Goal: Task Accomplishment & Management: Manage account settings

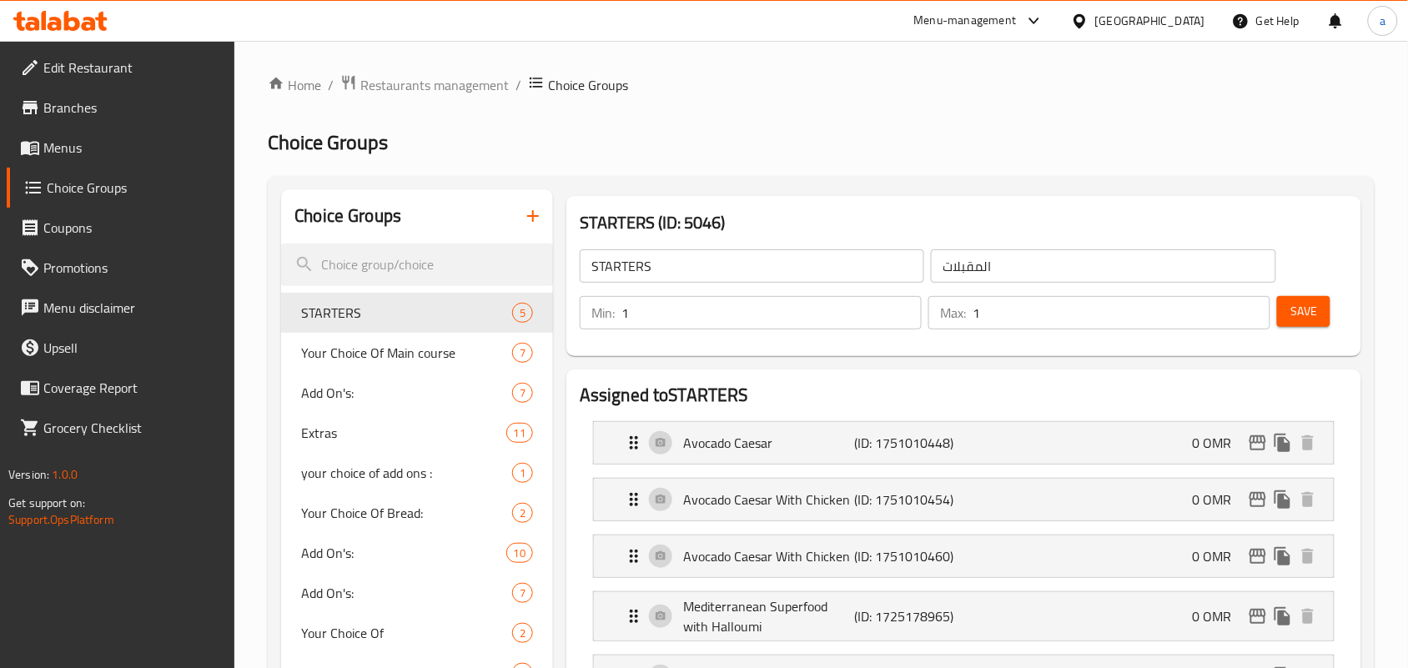
click at [1201, 30] on div "[GEOGRAPHIC_DATA]" at bounding box center [1150, 21] width 110 height 18
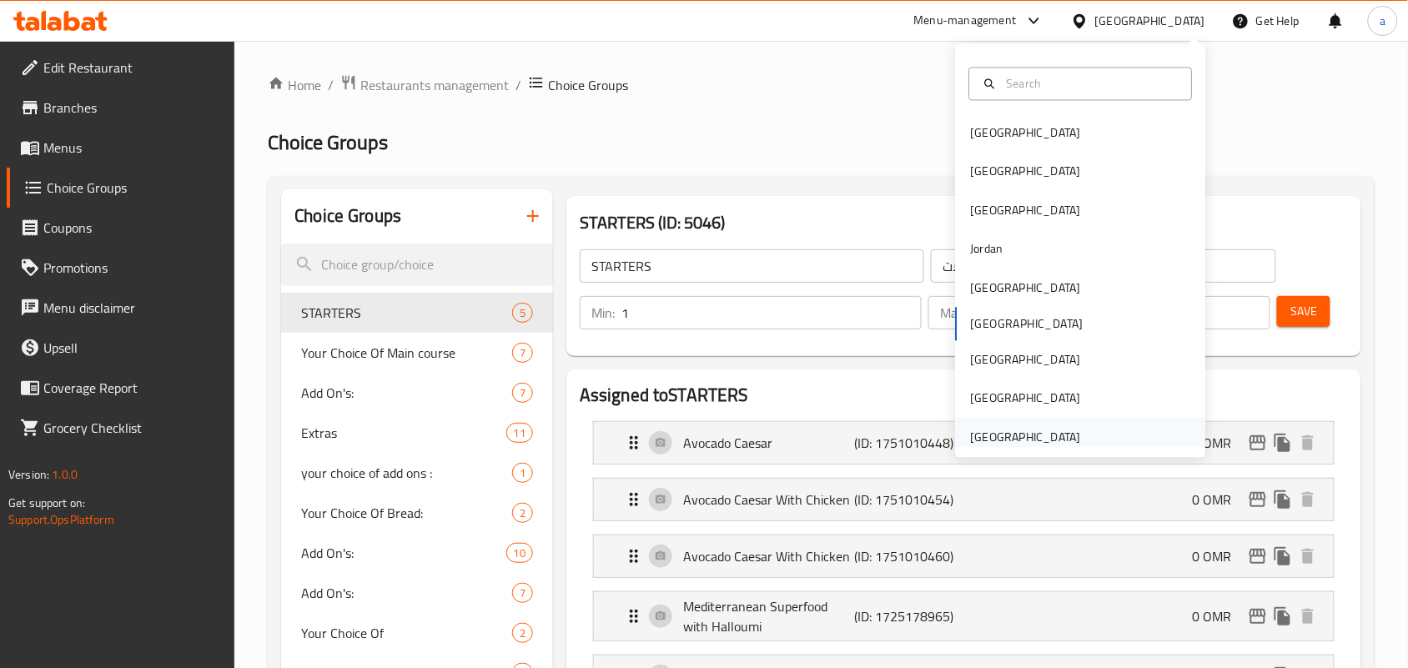
click at [997, 430] on div "[GEOGRAPHIC_DATA]" at bounding box center [1026, 437] width 110 height 18
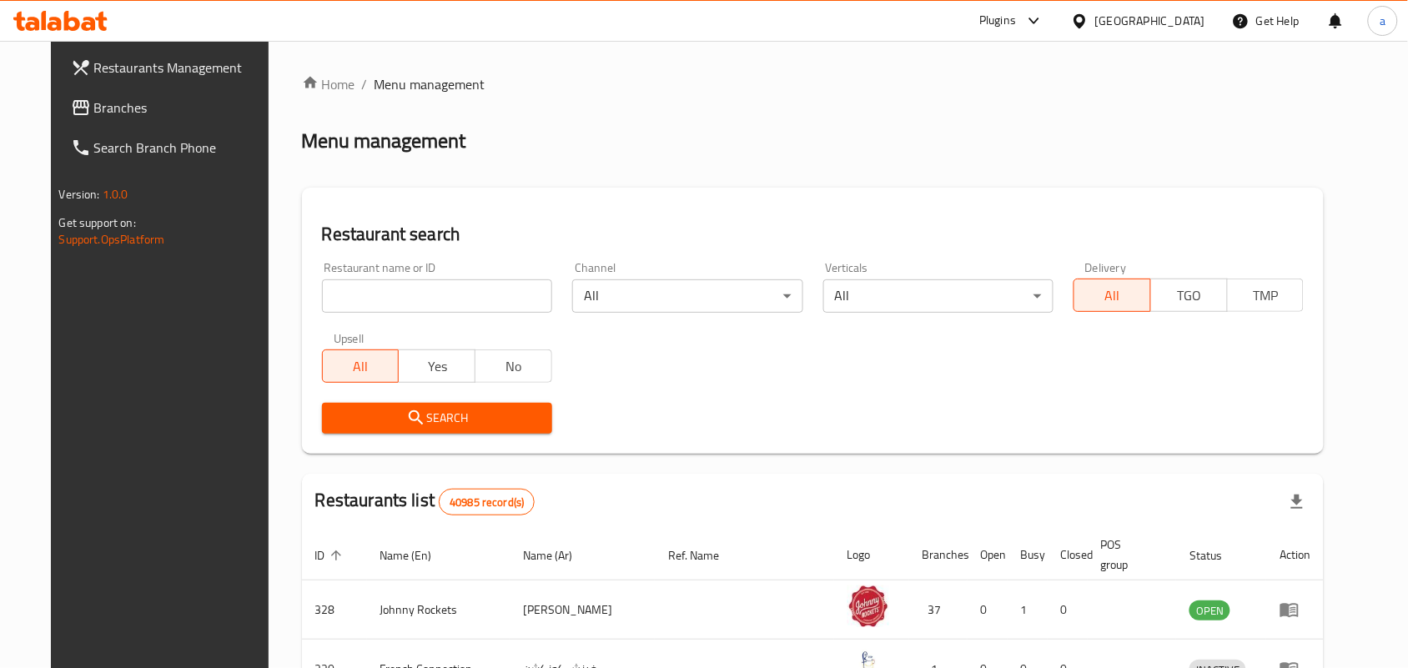
click at [108, 107] on span "Branches" at bounding box center [183, 108] width 179 height 20
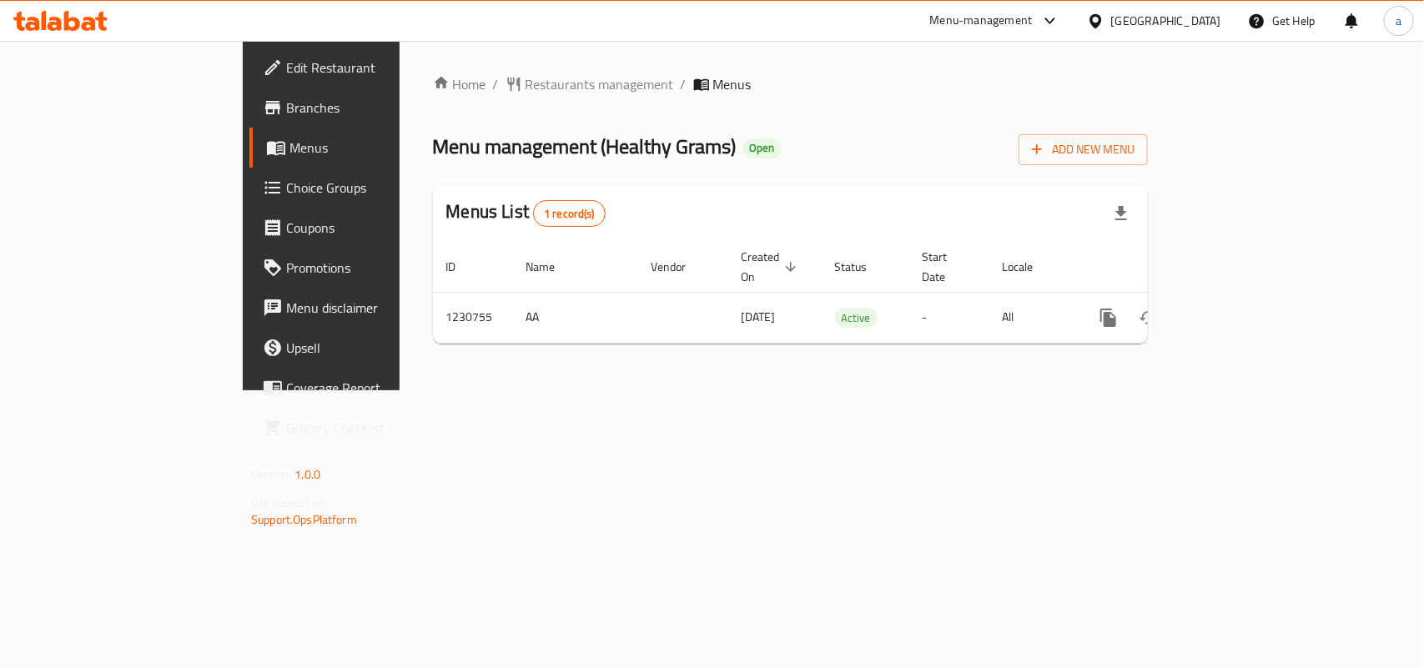
click at [461, 98] on div "Home / Restaurants management / Menus Menu management ( Healthy Grams ) Open Ad…" at bounding box center [790, 215] width 715 height 283
click at [433, 104] on div "Home / Restaurants management / Menus Menu management ( Healthy Grams ) Open Ad…" at bounding box center [790, 215] width 715 height 283
click at [526, 86] on span "Restaurants management" at bounding box center [600, 84] width 148 height 20
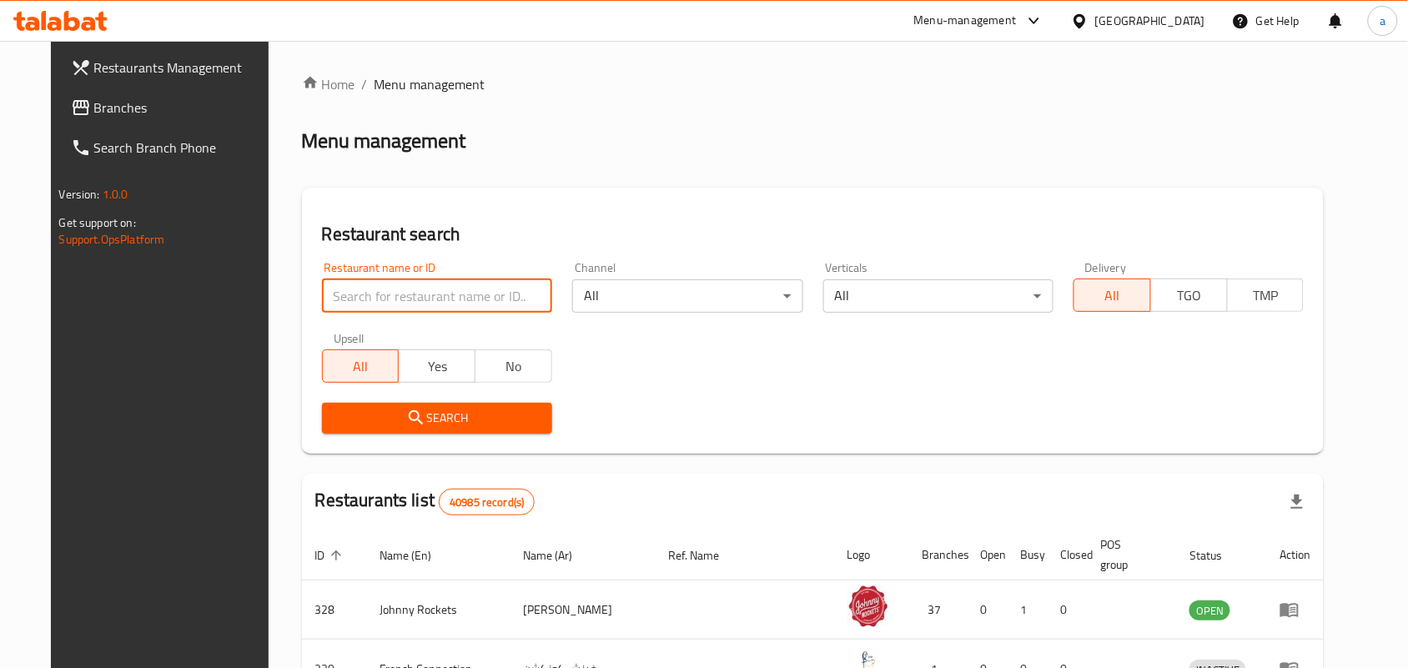
click at [368, 298] on input "search" at bounding box center [437, 295] width 230 height 33
paste input "677230"
type input "677230"
click button "Search" at bounding box center [437, 418] width 230 height 31
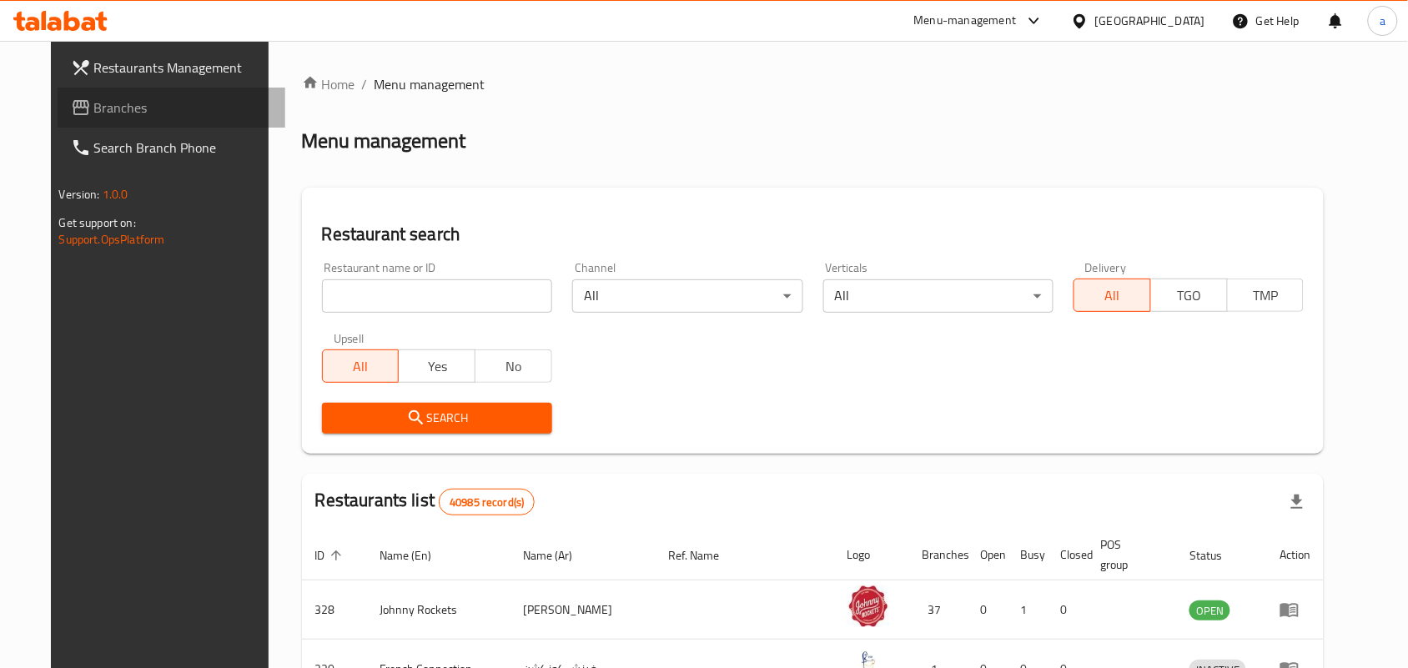
click at [94, 118] on span "Branches" at bounding box center [183, 108] width 179 height 20
click at [1152, 22] on div "[GEOGRAPHIC_DATA]" at bounding box center [1150, 21] width 110 height 18
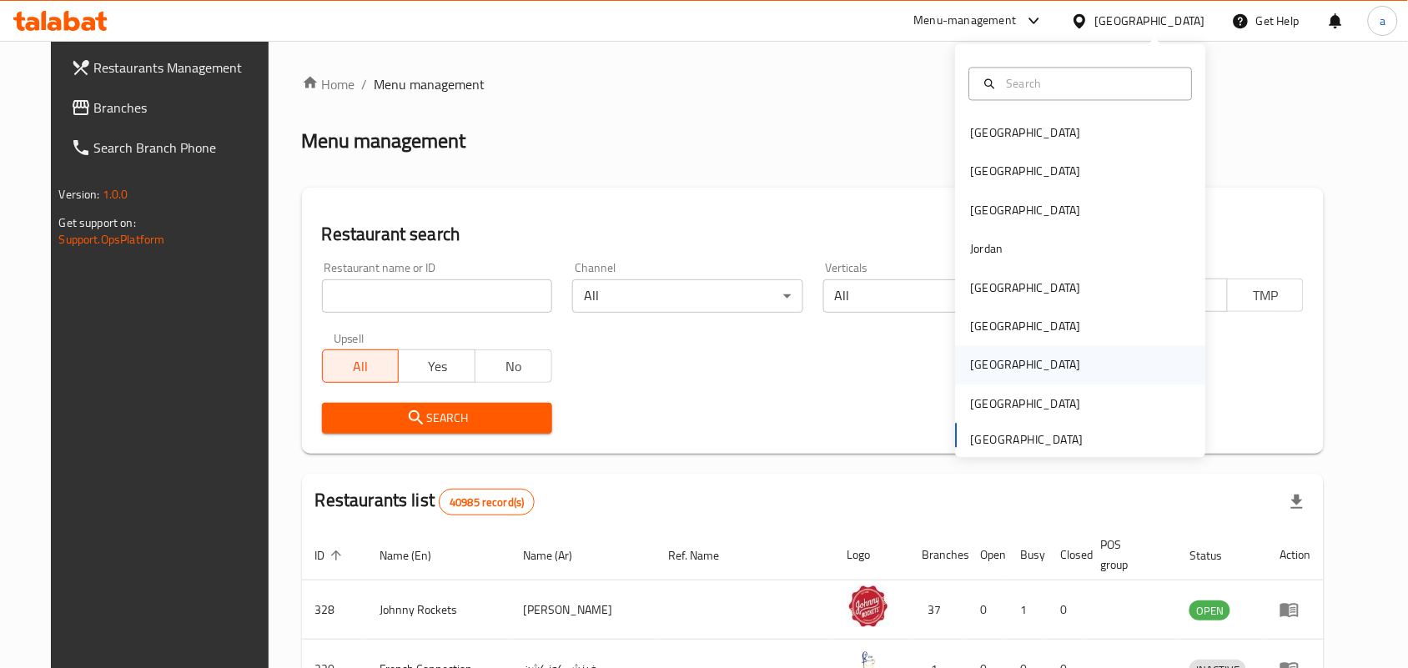
click at [994, 373] on div "[GEOGRAPHIC_DATA]" at bounding box center [1026, 365] width 137 height 38
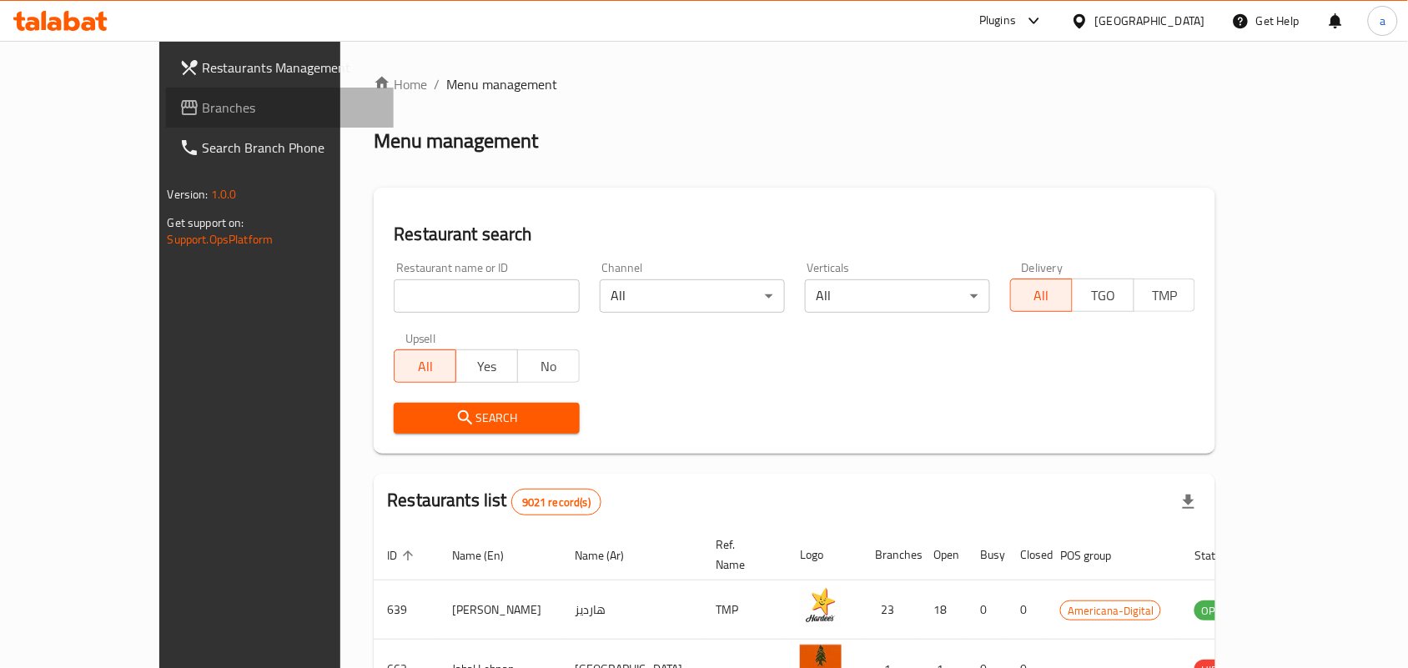
click at [203, 98] on span "Branches" at bounding box center [292, 108] width 179 height 20
click at [1199, 18] on div "Qatar" at bounding box center [1150, 21] width 110 height 18
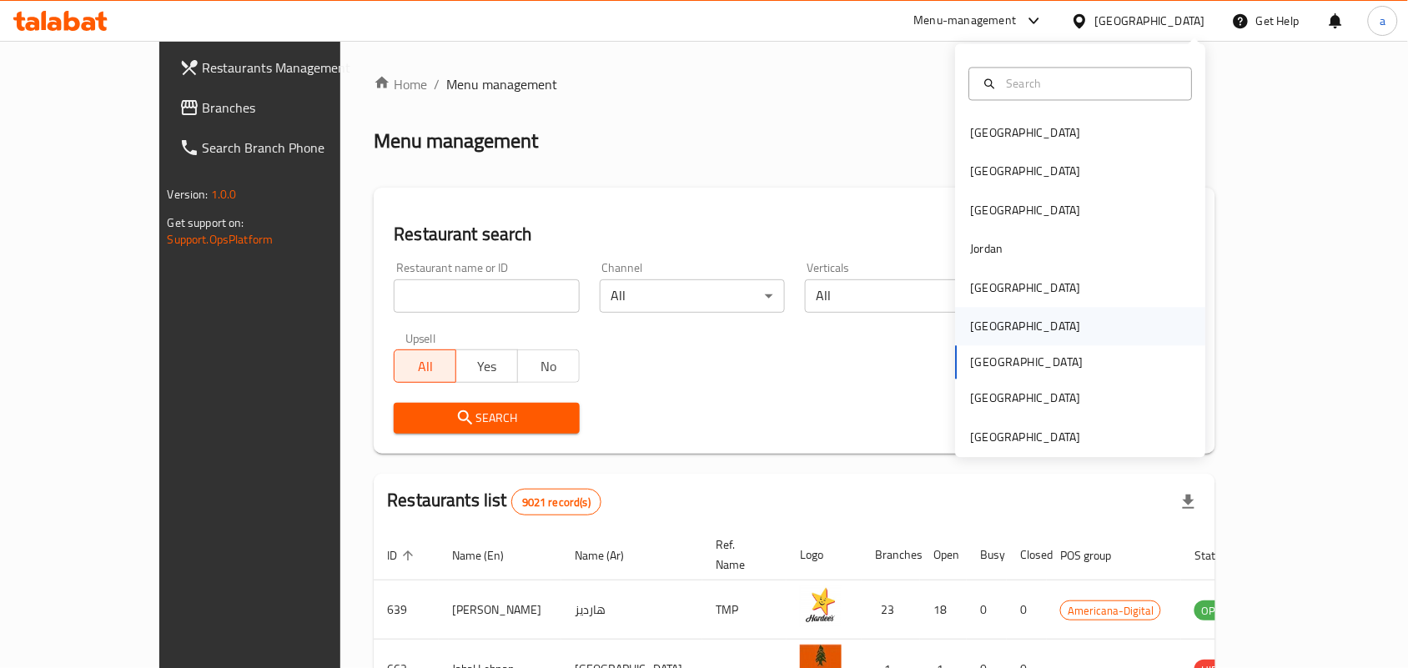
click at [993, 315] on div "Oman" at bounding box center [1026, 327] width 137 height 38
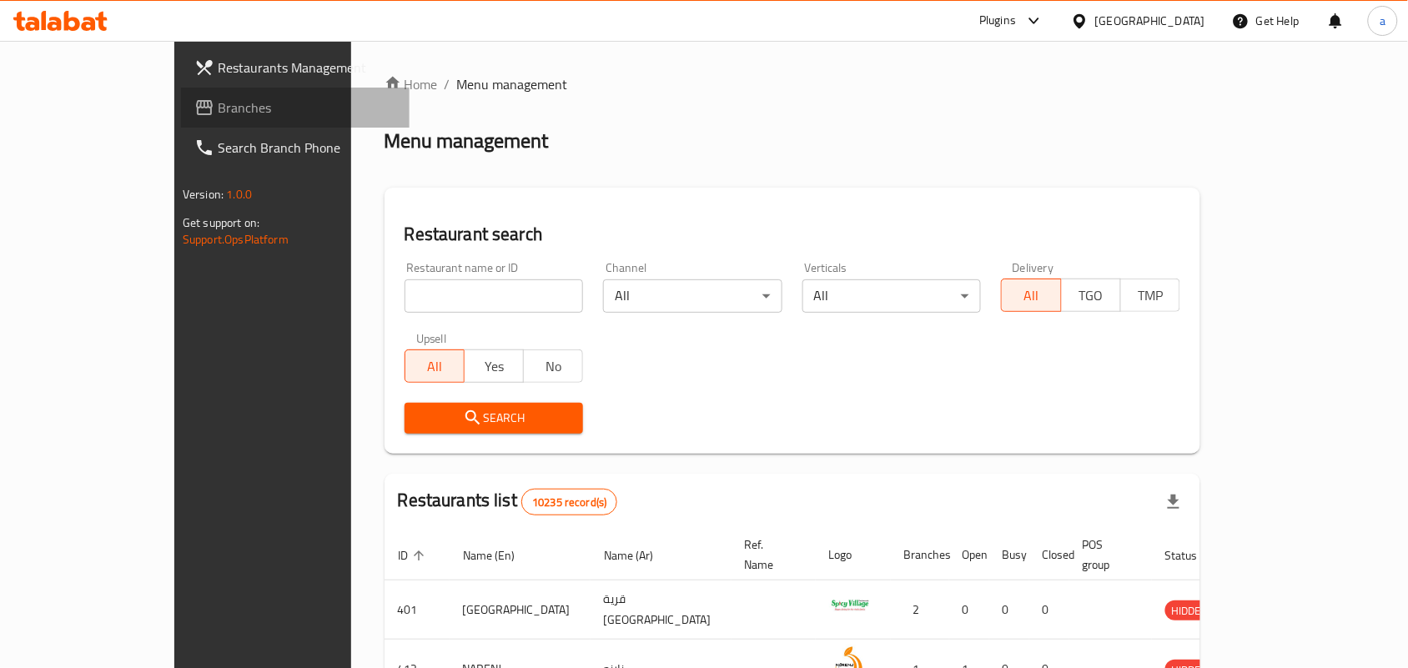
click at [181, 94] on link "Branches" at bounding box center [295, 108] width 229 height 40
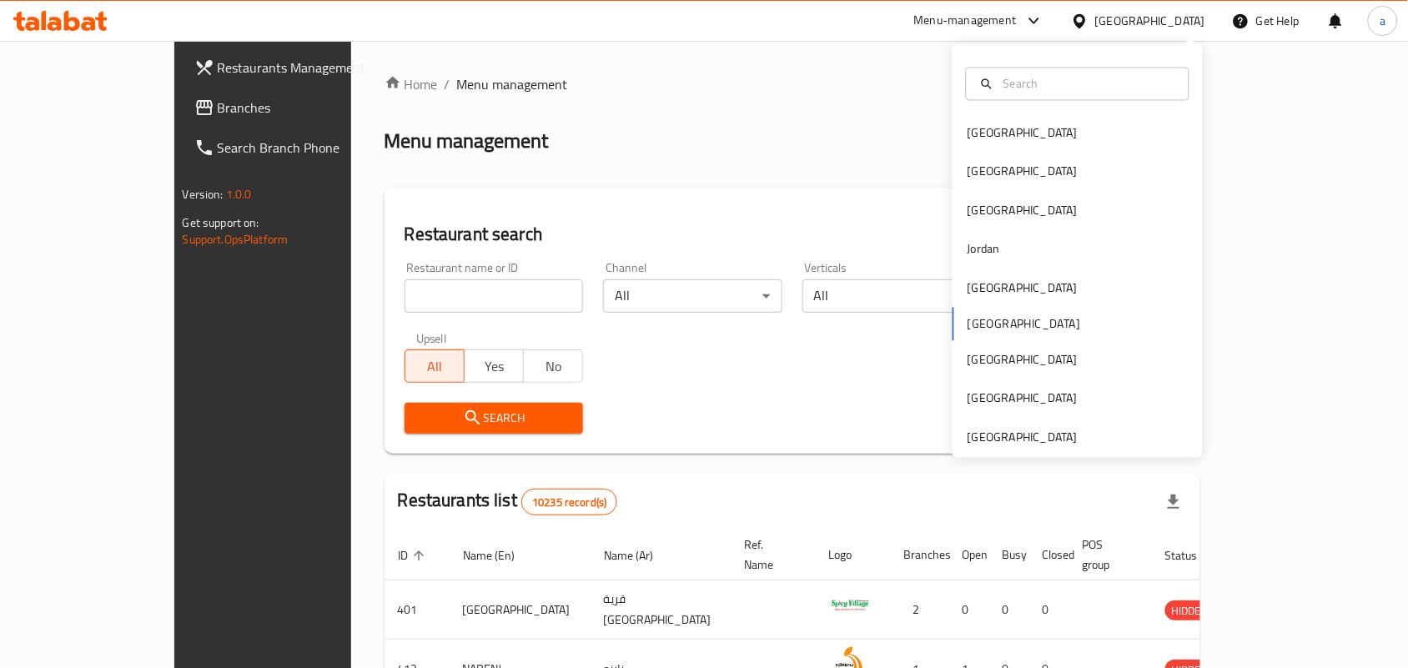
click at [997, 286] on div "[GEOGRAPHIC_DATA]" at bounding box center [1022, 288] width 137 height 38
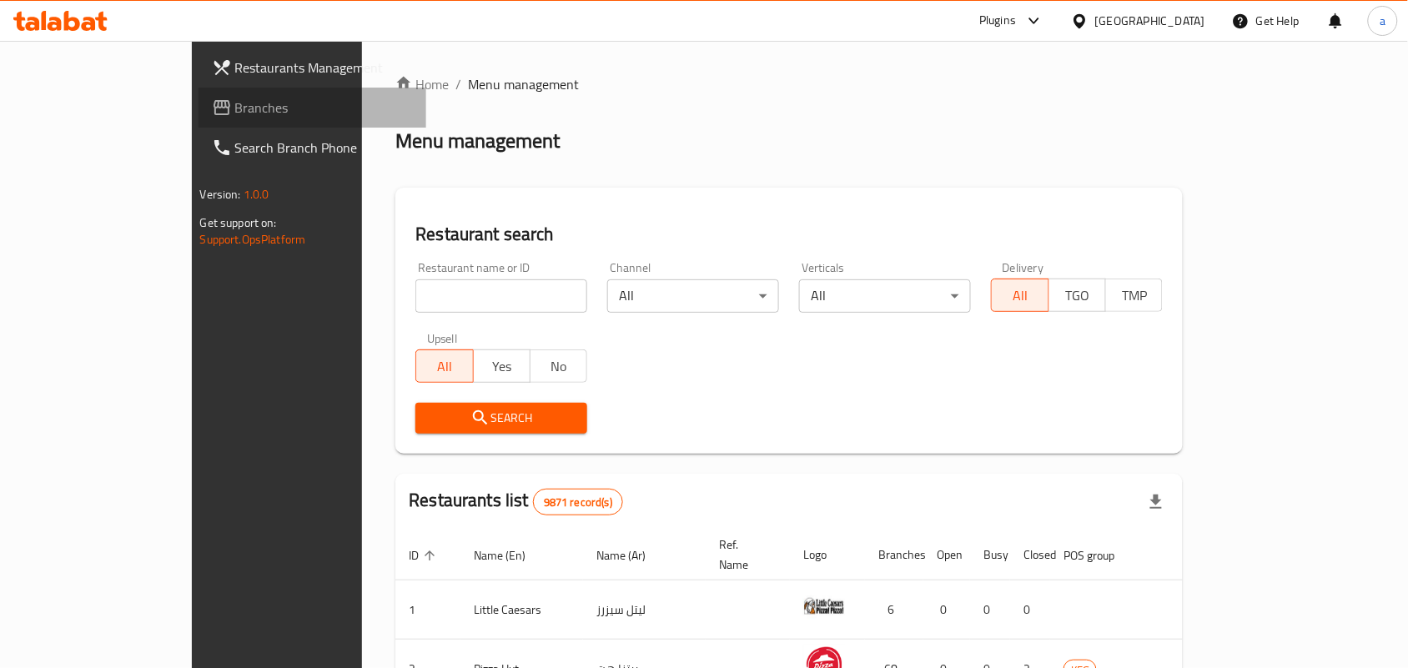
click at [235, 113] on span "Branches" at bounding box center [324, 108] width 179 height 20
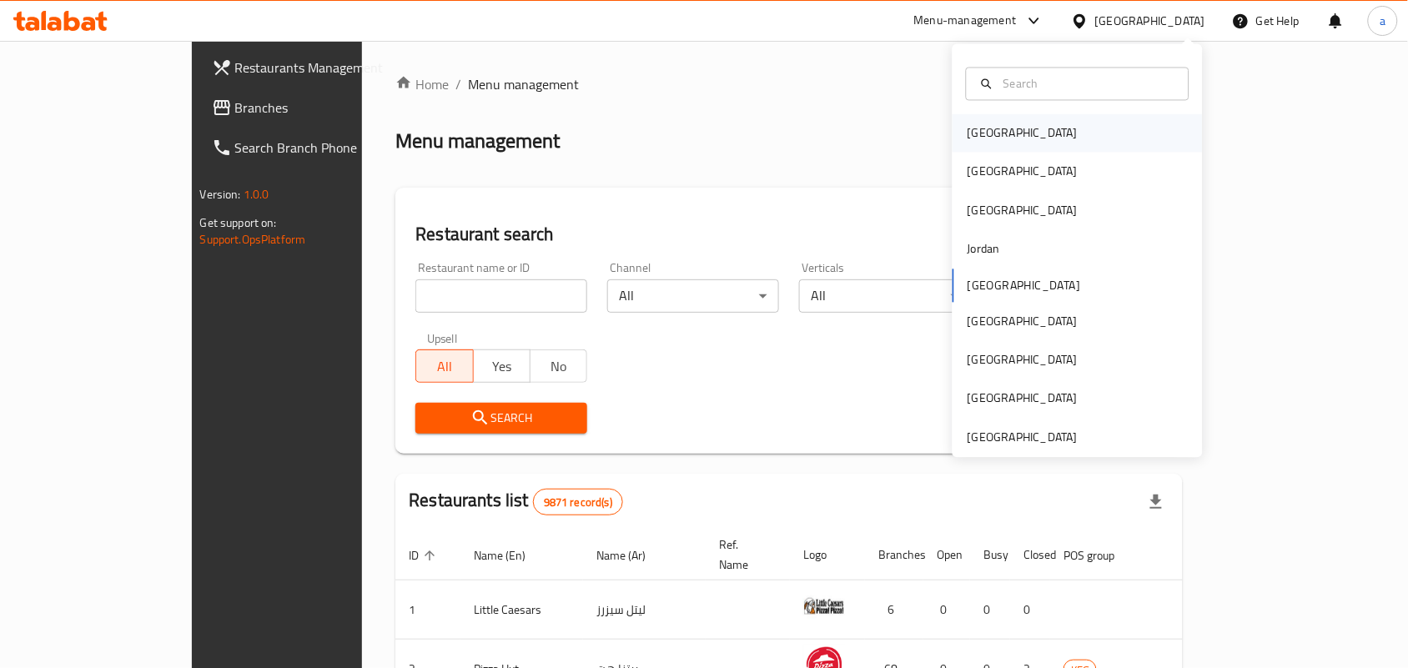
click at [1005, 131] on div "[GEOGRAPHIC_DATA]" at bounding box center [1078, 133] width 250 height 38
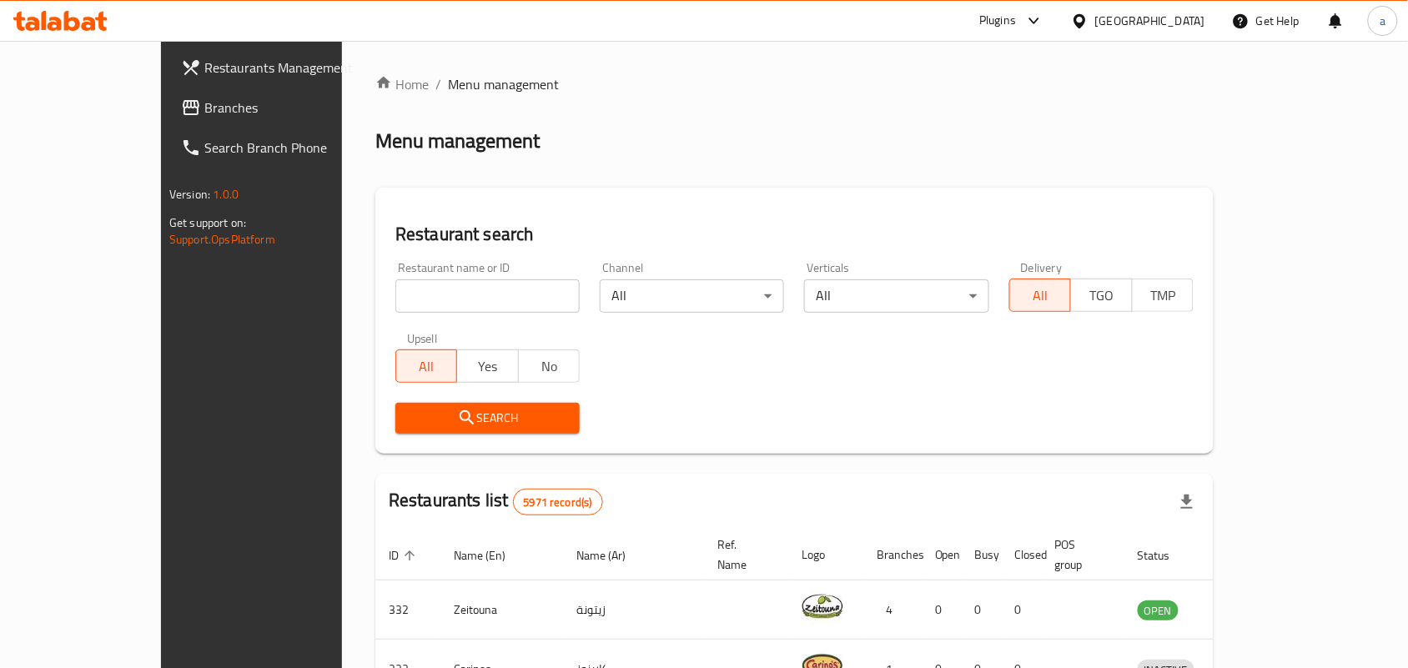
click at [204, 98] on span "Branches" at bounding box center [293, 108] width 179 height 20
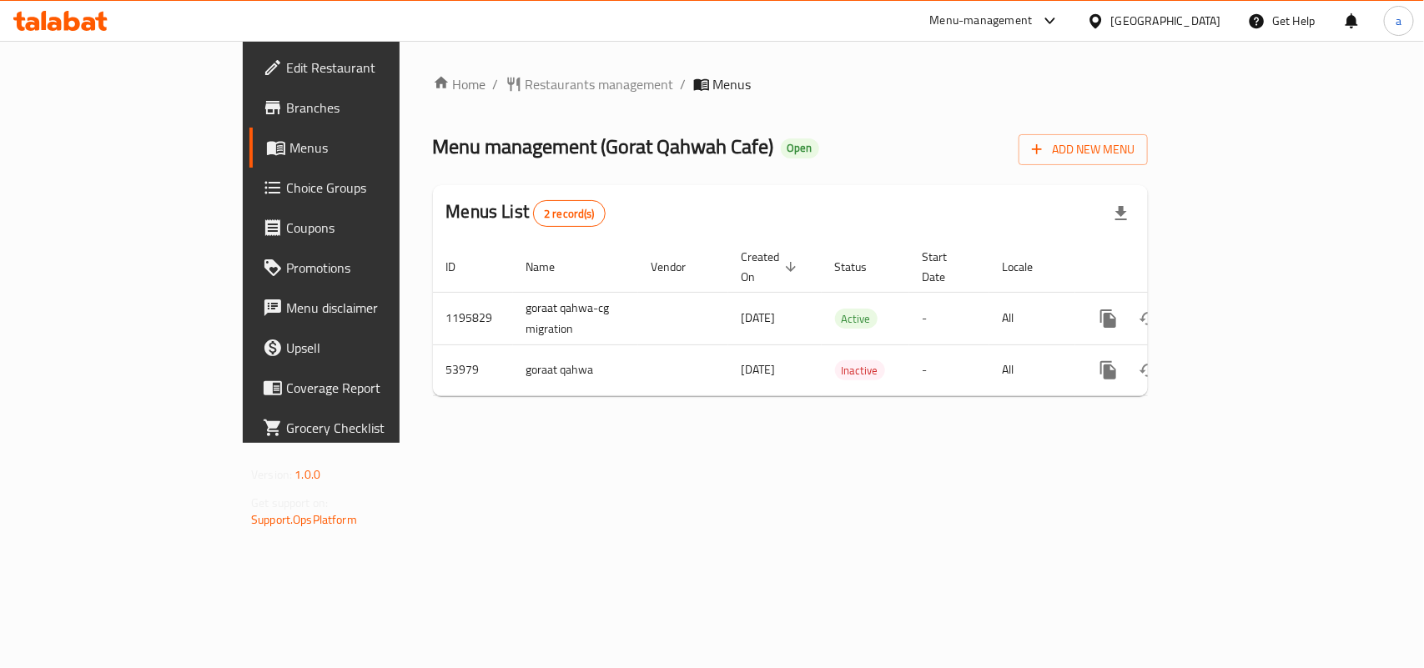
click at [526, 89] on span "Restaurants management" at bounding box center [600, 84] width 148 height 20
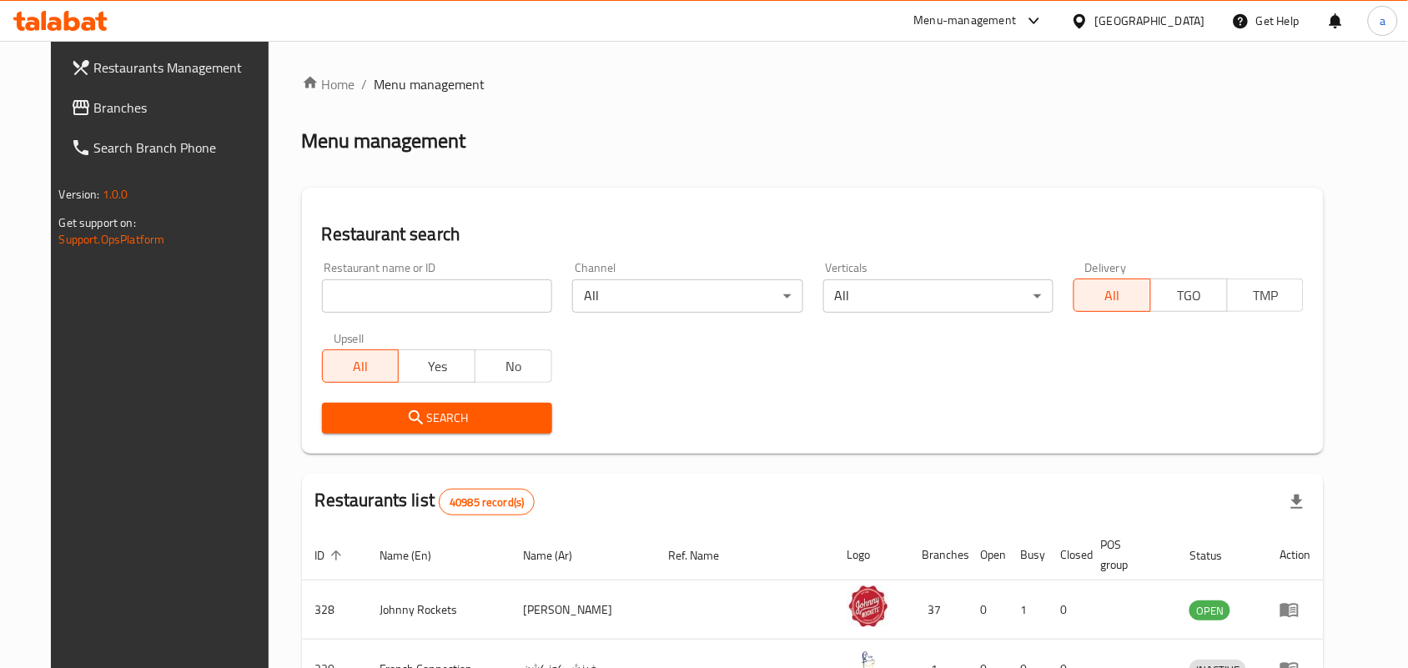
click at [402, 289] on div "Home / Menu management Menu management Restaurant search Restaurant name or ID …" at bounding box center [813, 604] width 1023 height 1061
click at [402, 289] on input "search" at bounding box center [437, 295] width 230 height 33
paste input "26695"
type input "26695"
click button "Search" at bounding box center [437, 418] width 230 height 31
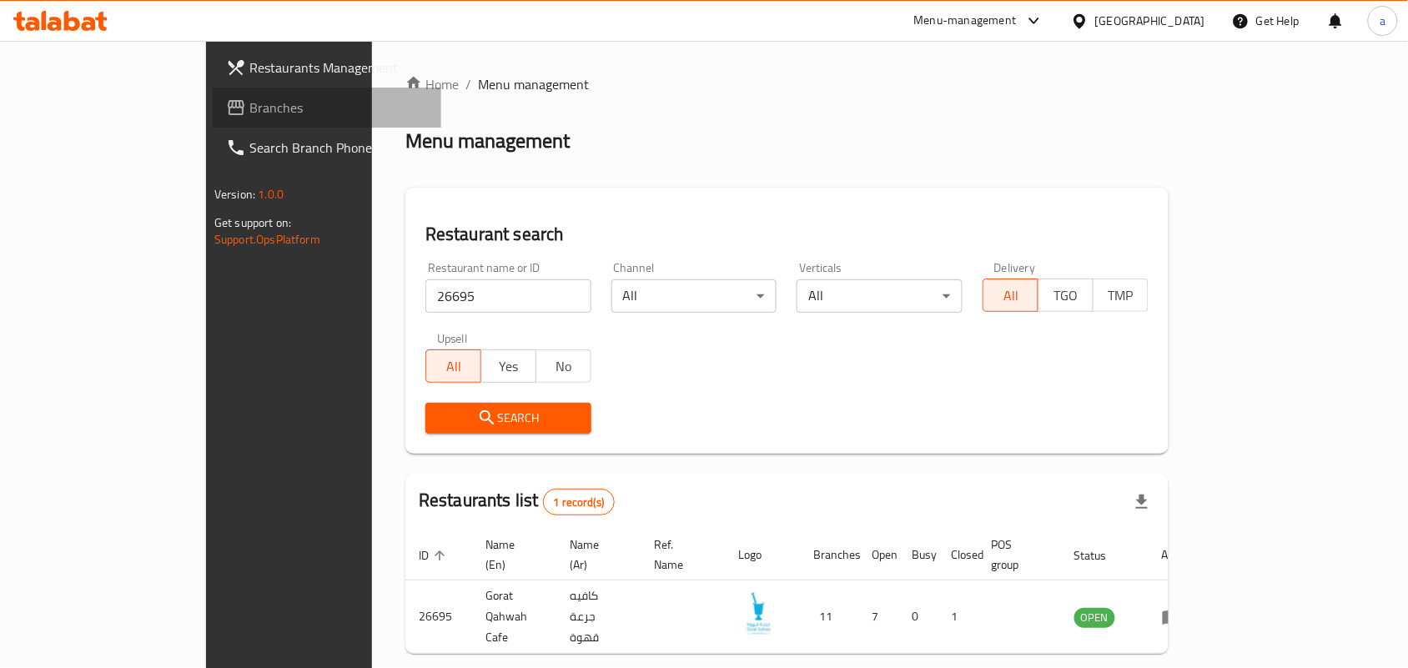
click at [249, 100] on span "Branches" at bounding box center [338, 108] width 179 height 20
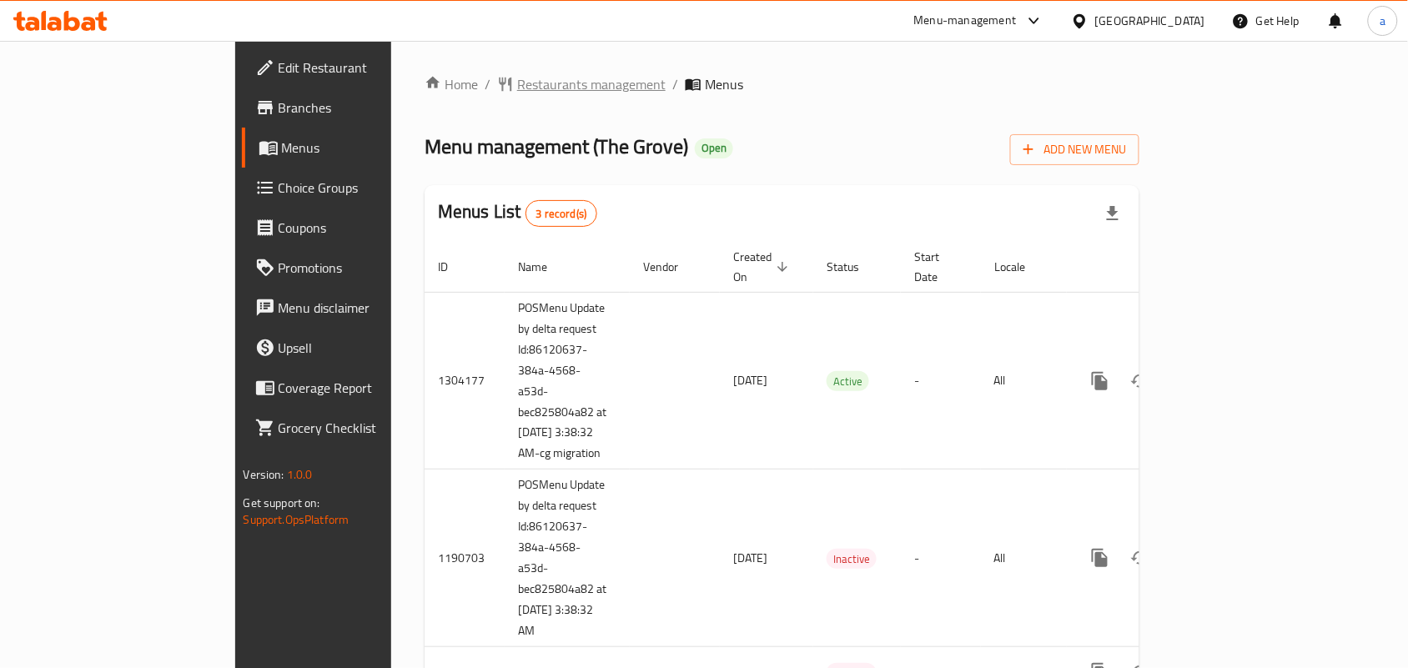
click at [517, 79] on span "Restaurants management" at bounding box center [591, 84] width 148 height 20
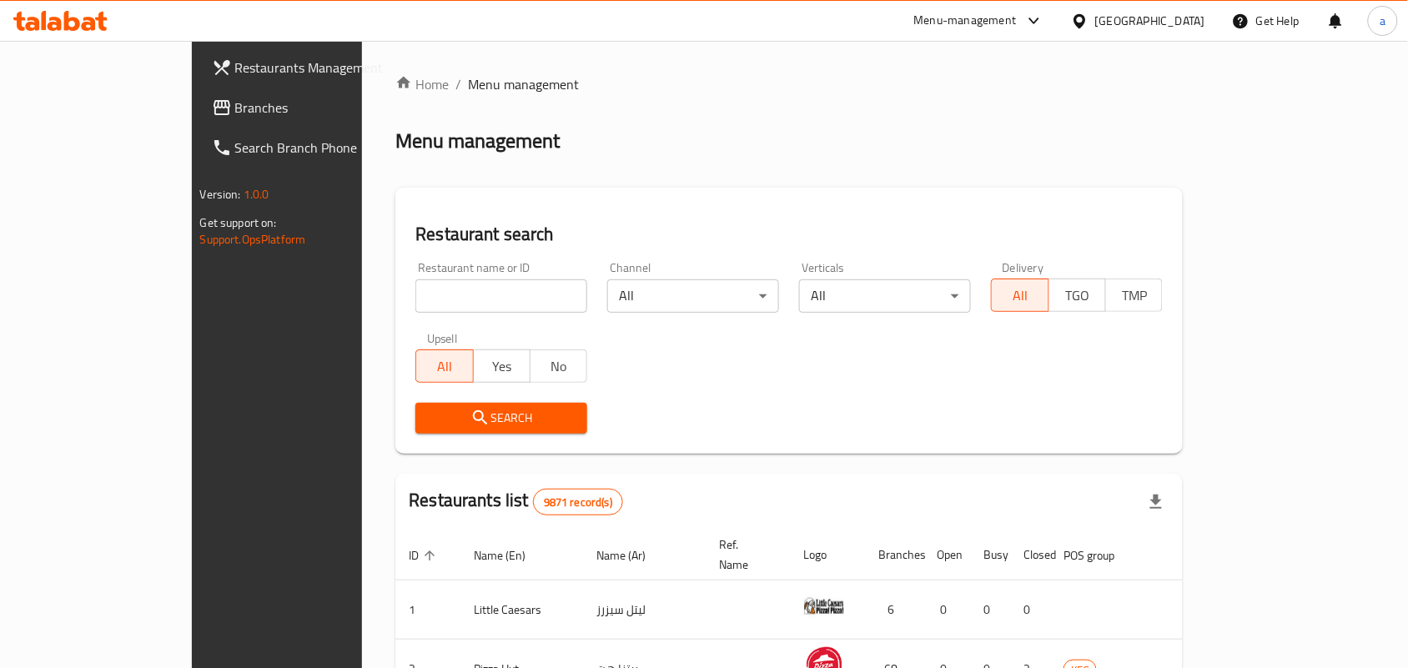
click at [415, 298] on input "search" at bounding box center [501, 295] width 172 height 33
paste input "25160"
type input "25160"
click button "Search" at bounding box center [501, 418] width 172 height 31
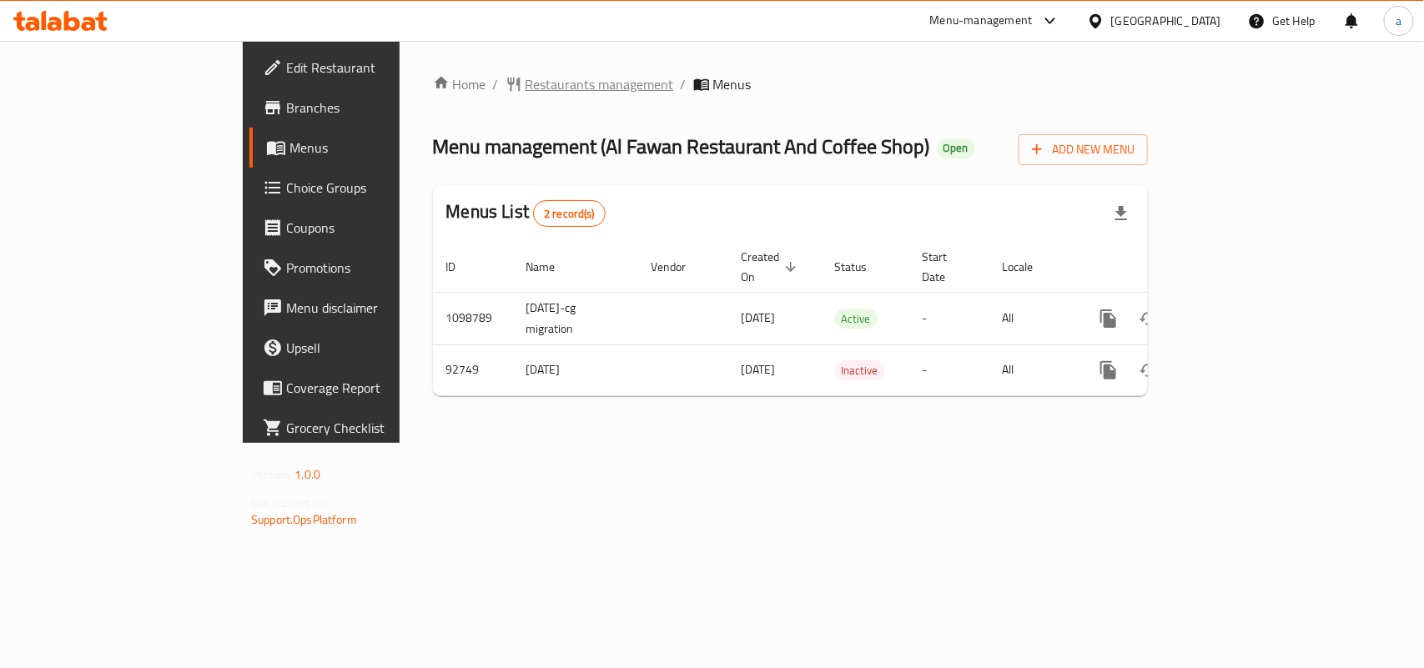
click at [526, 89] on span "Restaurants management" at bounding box center [600, 84] width 148 height 20
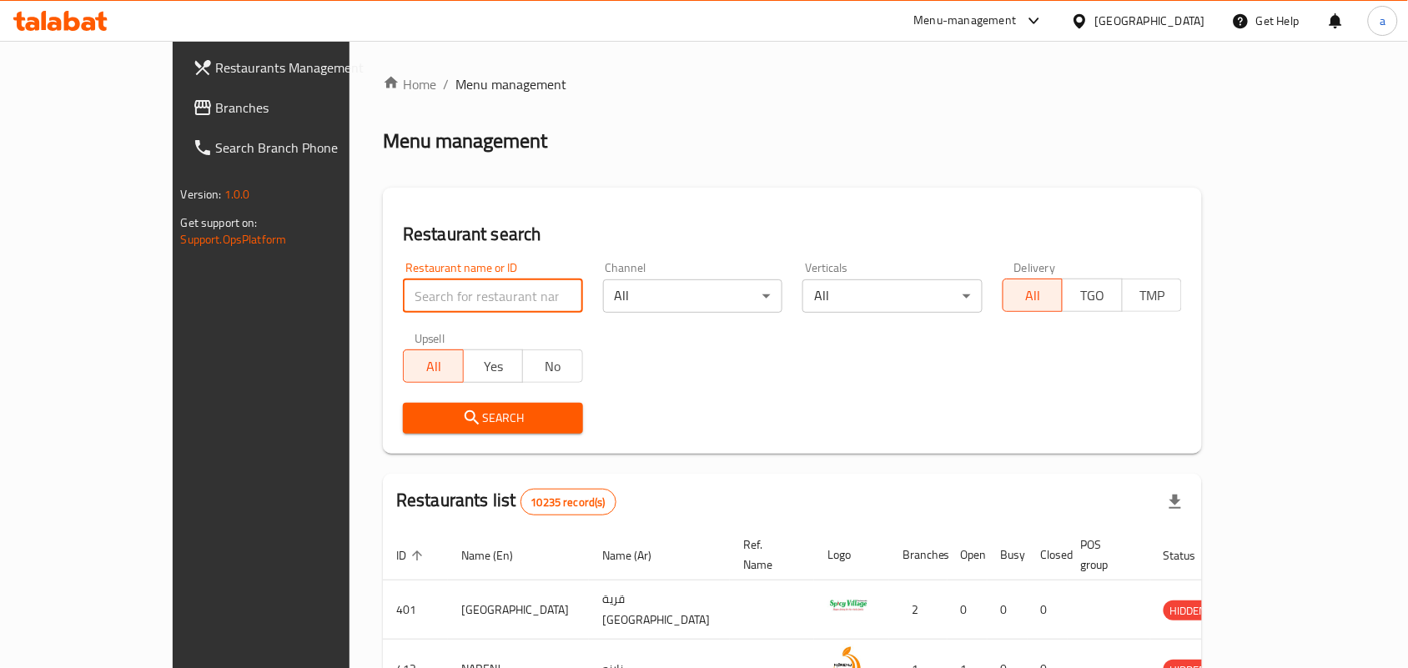
click at [403, 303] on input "search" at bounding box center [493, 295] width 180 height 33
paste input "601692"
type input "601692"
click button "Search" at bounding box center [493, 418] width 180 height 31
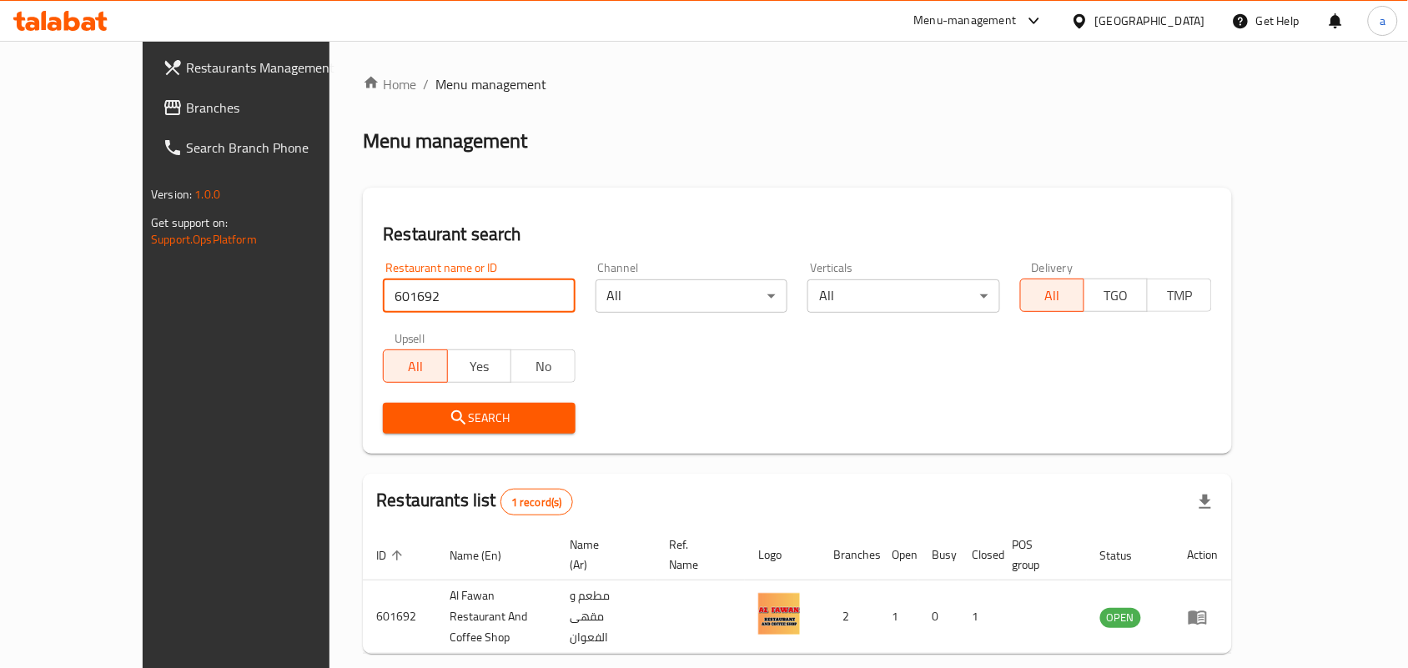
click at [186, 114] on span "Branches" at bounding box center [275, 108] width 179 height 20
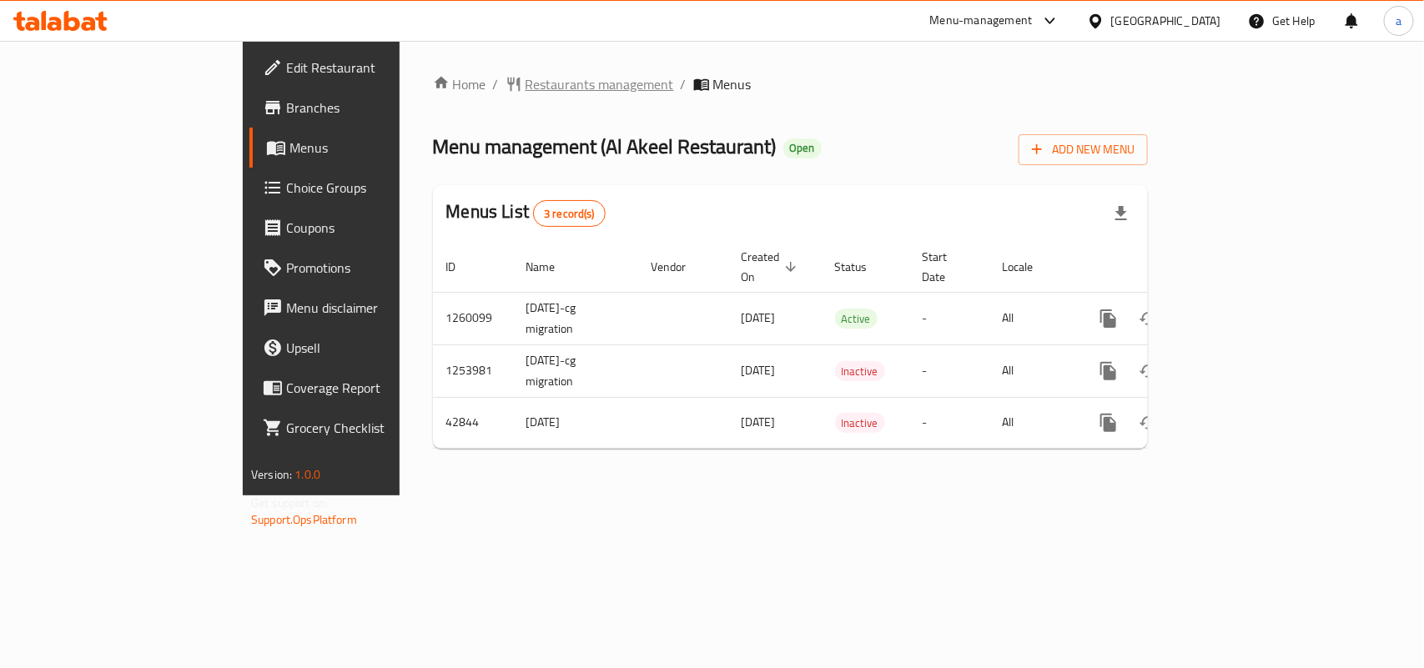
click at [526, 74] on span "Restaurants management" at bounding box center [600, 84] width 148 height 20
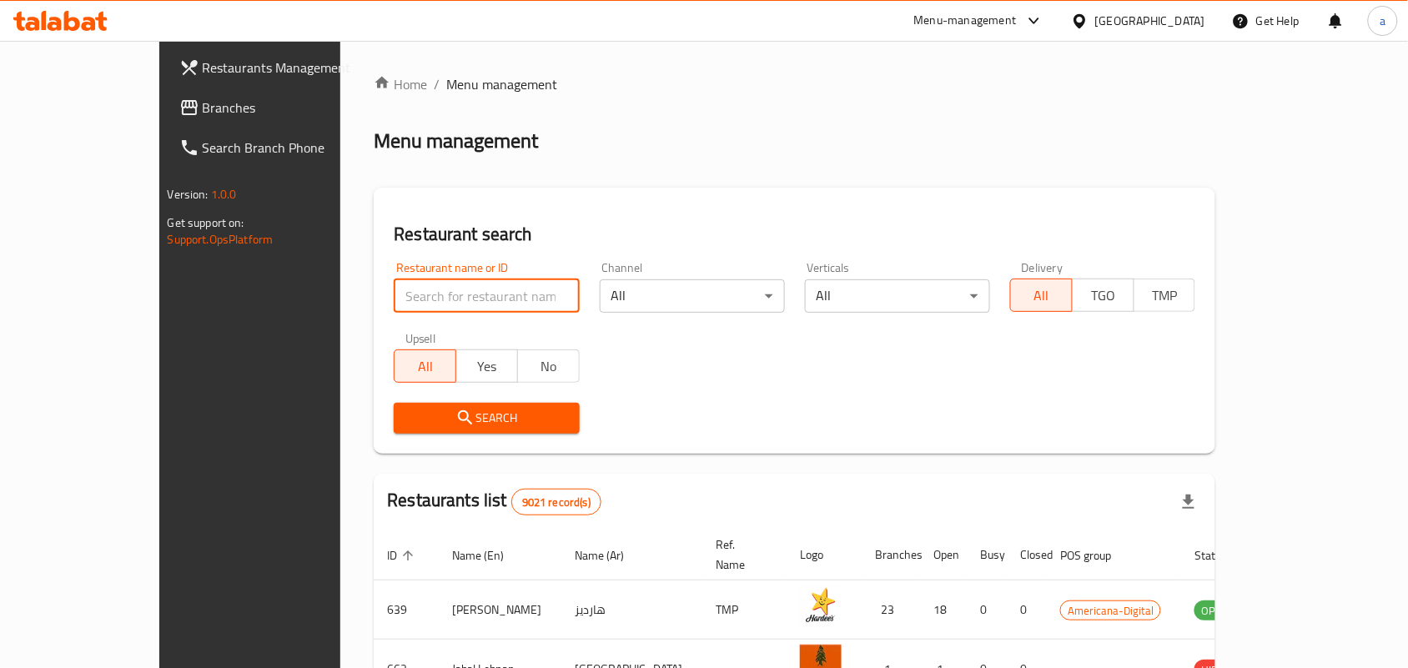
click at [394, 298] on input "search" at bounding box center [486, 295] width 185 height 33
paste input "22140"
type input "22140"
click button "Search" at bounding box center [486, 418] width 185 height 31
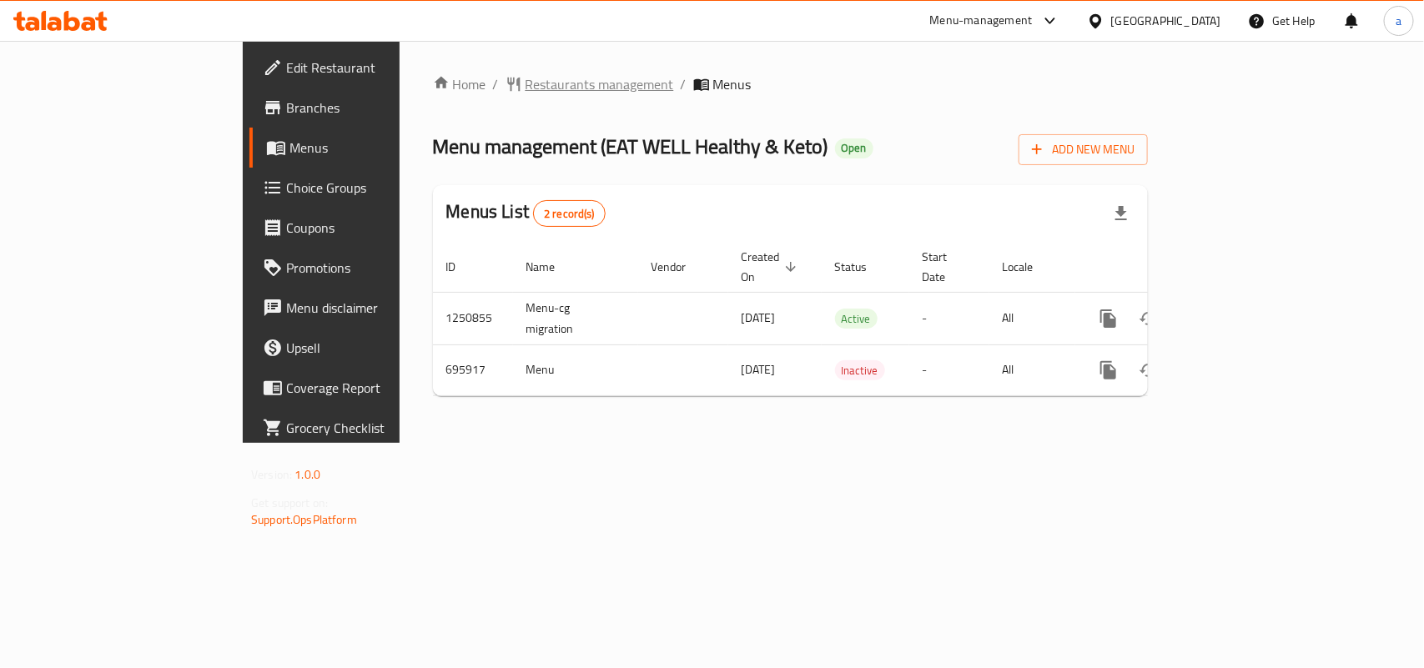
click at [526, 93] on span "Restaurants management" at bounding box center [600, 84] width 148 height 20
click at [526, 76] on span "Restaurants management" at bounding box center [600, 85] width 148 height 20
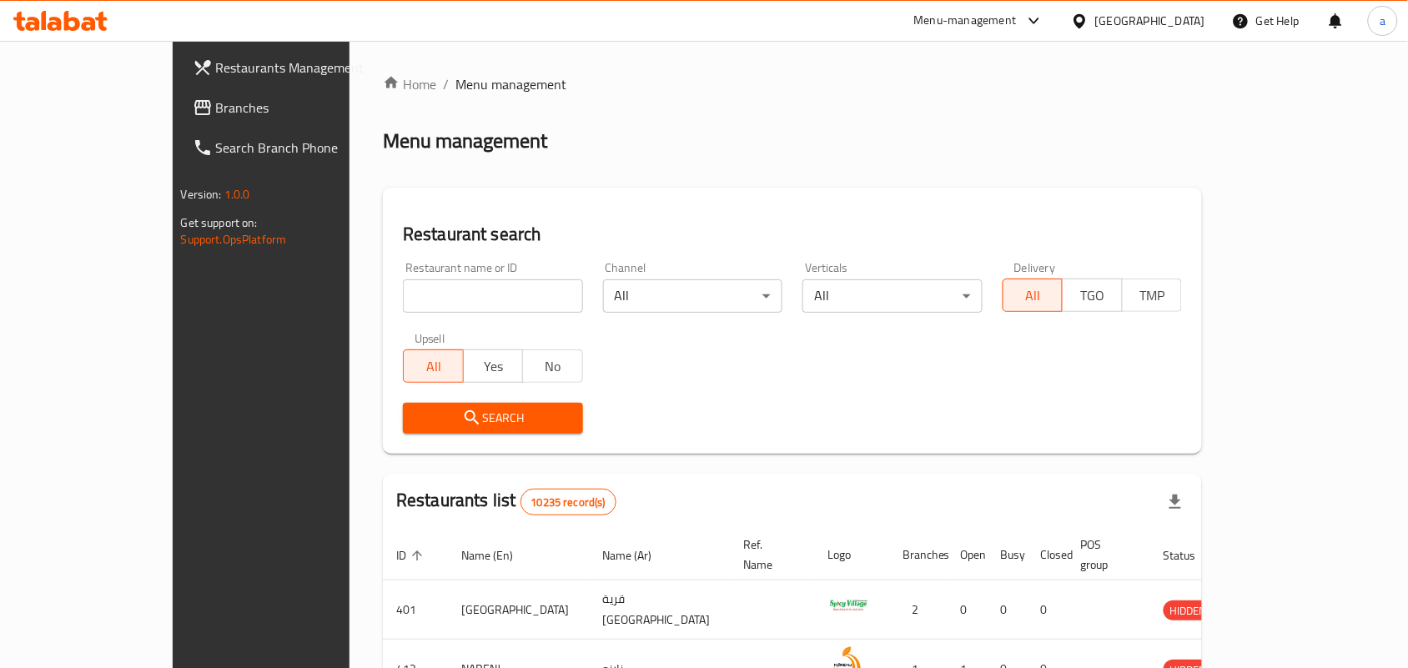
click at [407, 314] on div "Restaurant name or ID Restaurant name or ID" at bounding box center [493, 287] width 200 height 71
click at [407, 309] on input "search" at bounding box center [493, 295] width 180 height 33
paste input "643876"
type input "643876"
click button "Search" at bounding box center [493, 418] width 180 height 31
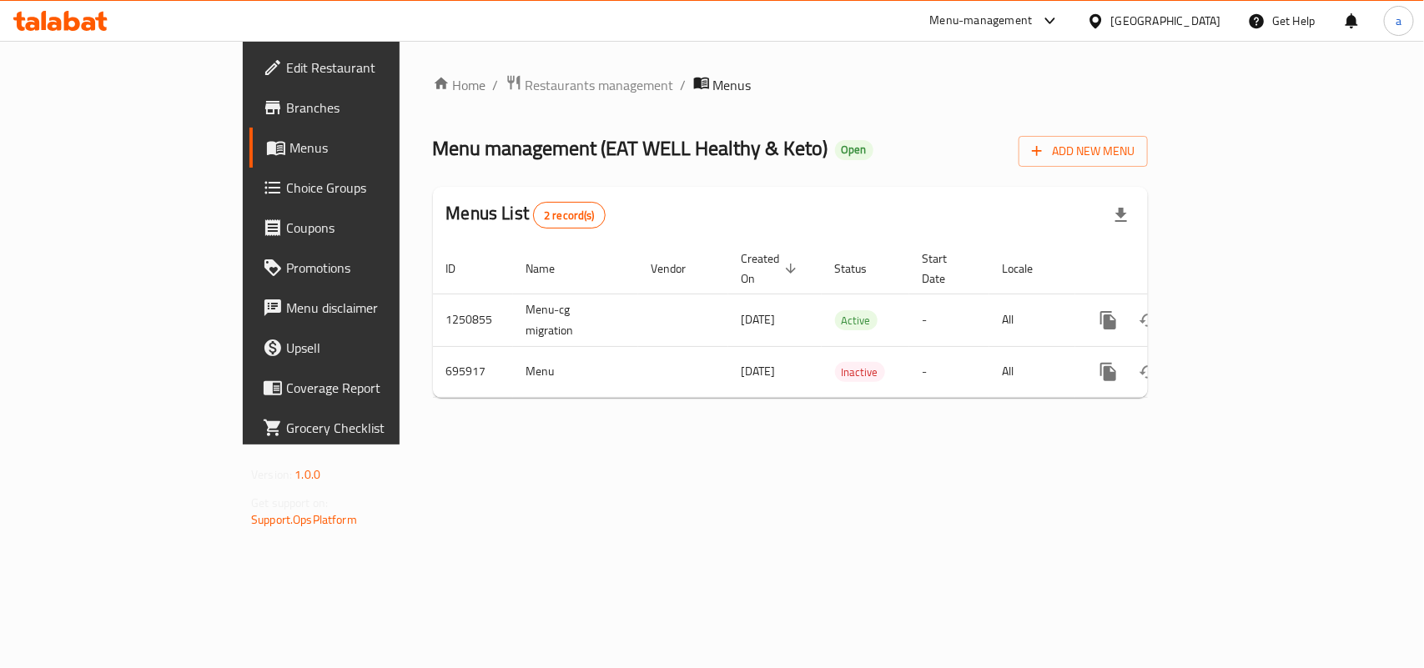
click at [286, 190] on span "Choice Groups" at bounding box center [376, 188] width 181 height 20
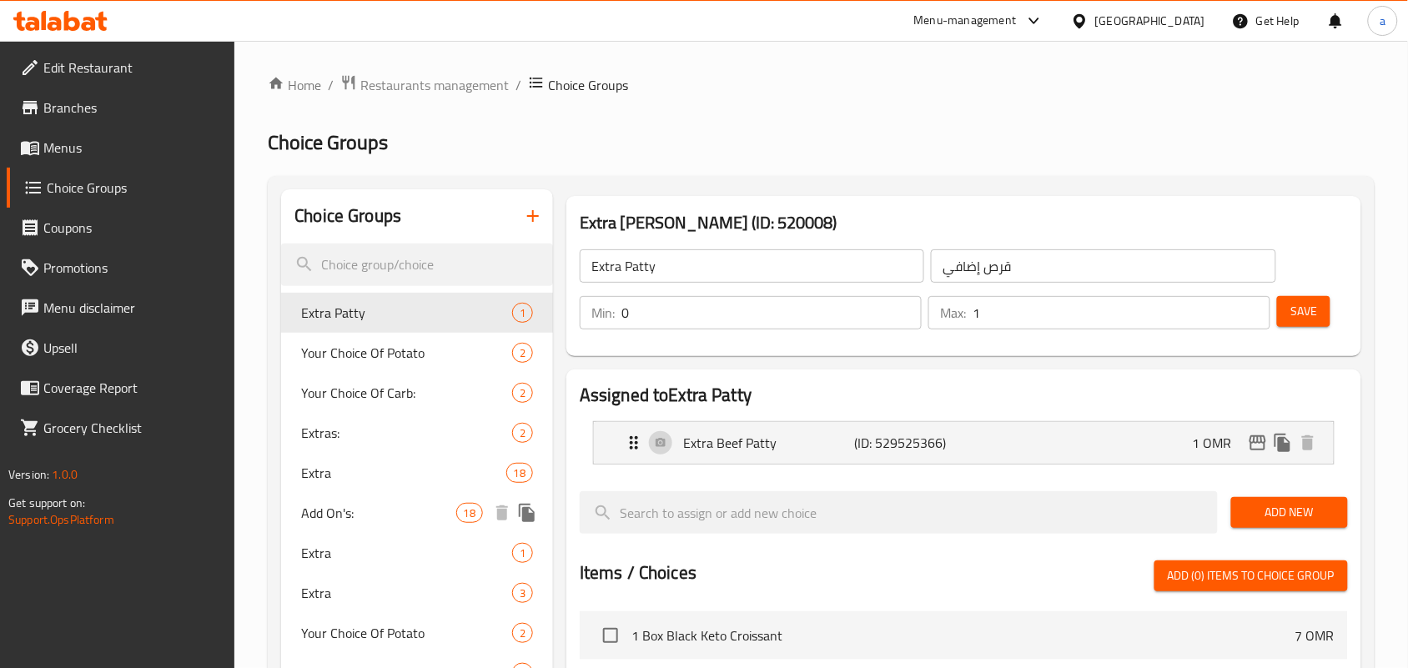
click at [348, 516] on span "Add On's:" at bounding box center [378, 513] width 154 height 20
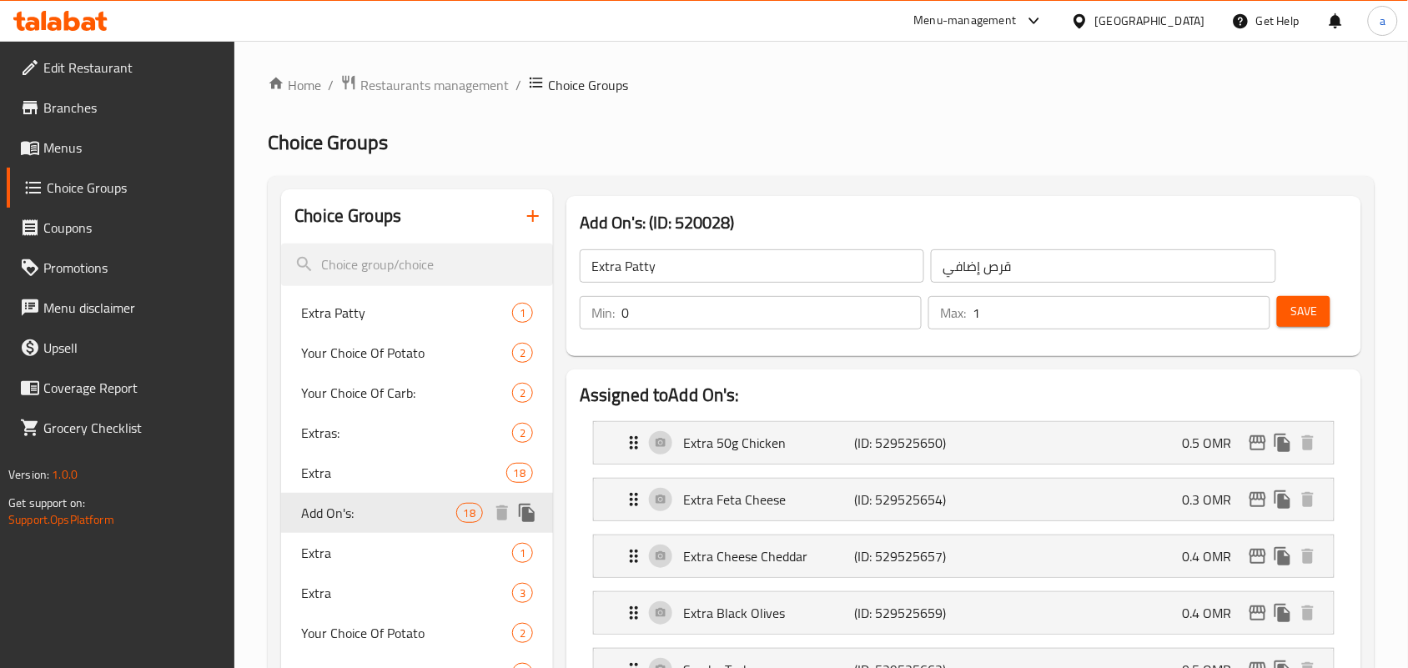
type input "Add On's:"
type input "الإضافات:"
type input "12"
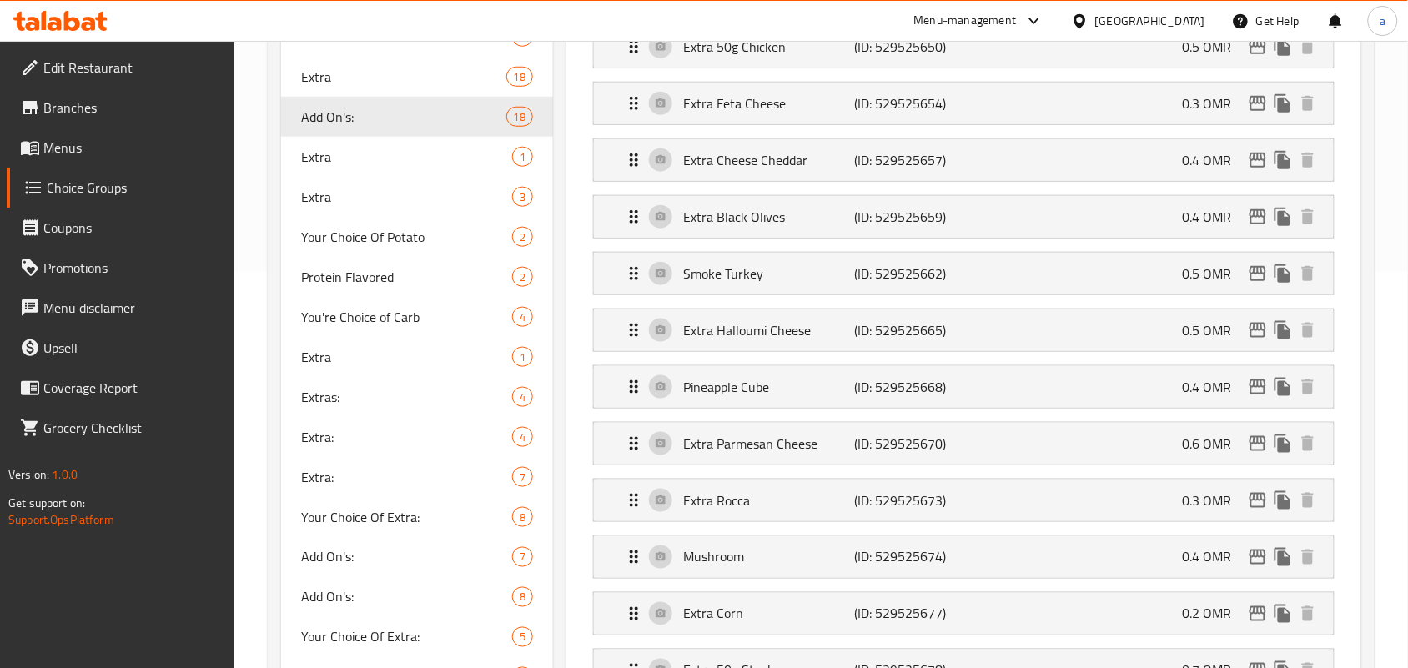
scroll to position [417, 0]
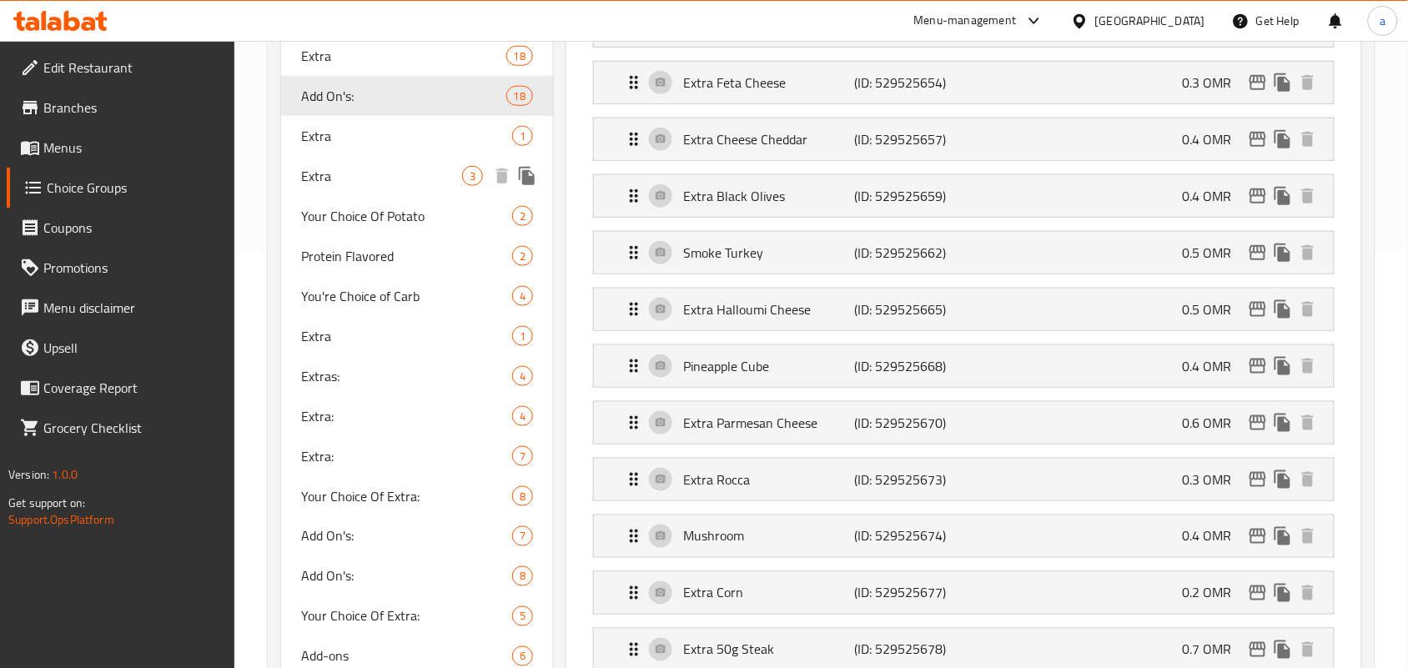
click at [339, 166] on span "Extra" at bounding box center [381, 176] width 161 height 20
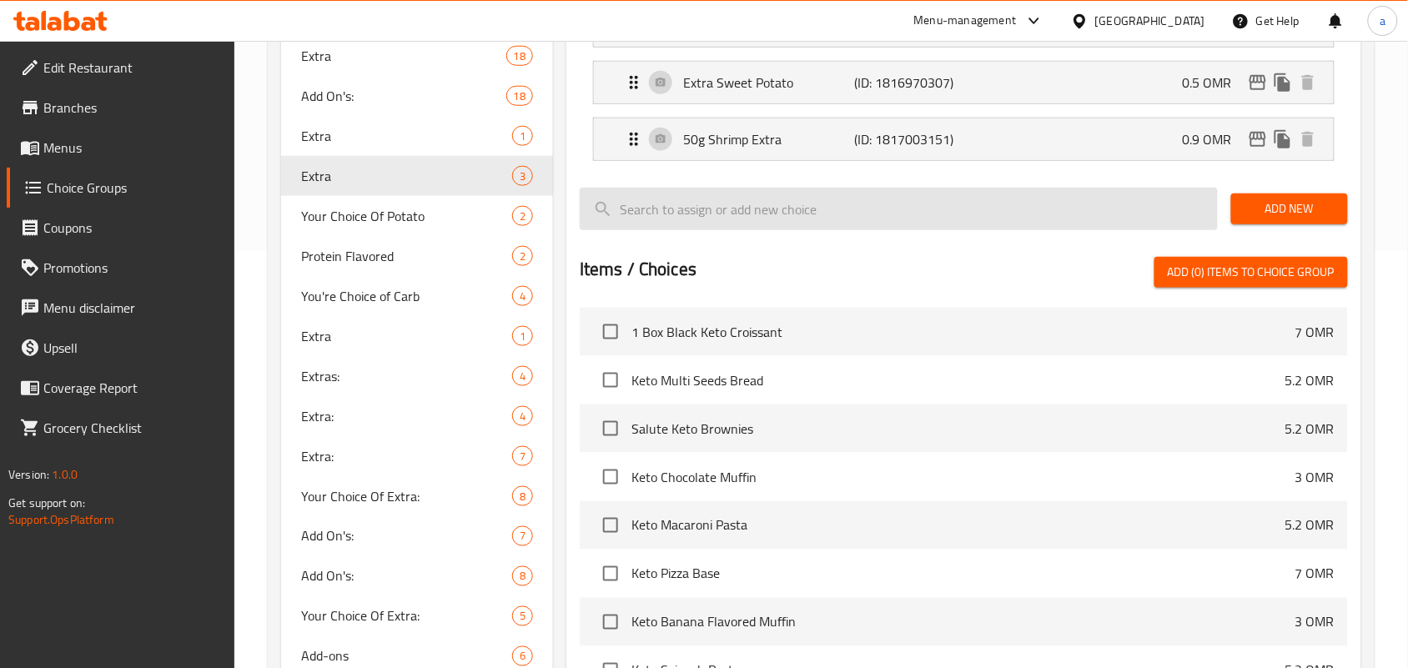
type input "Extra"
type input "إضافي"
type input "1"
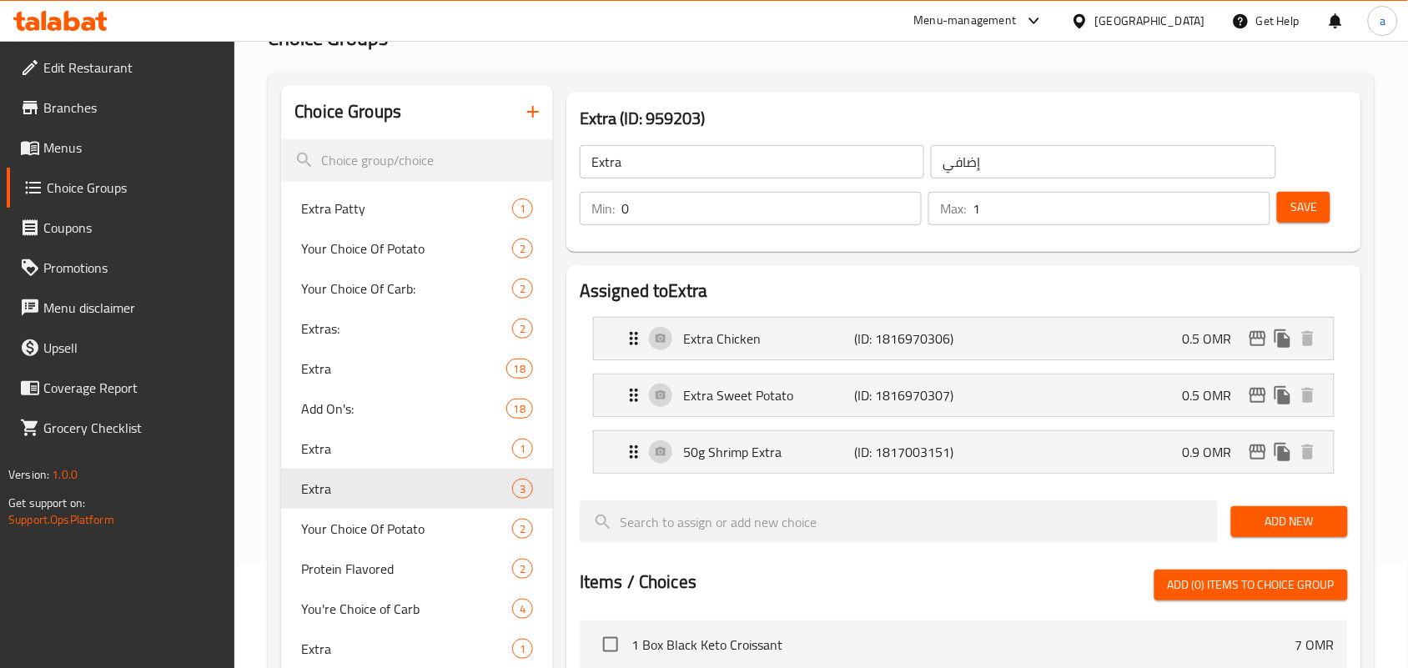
scroll to position [0, 0]
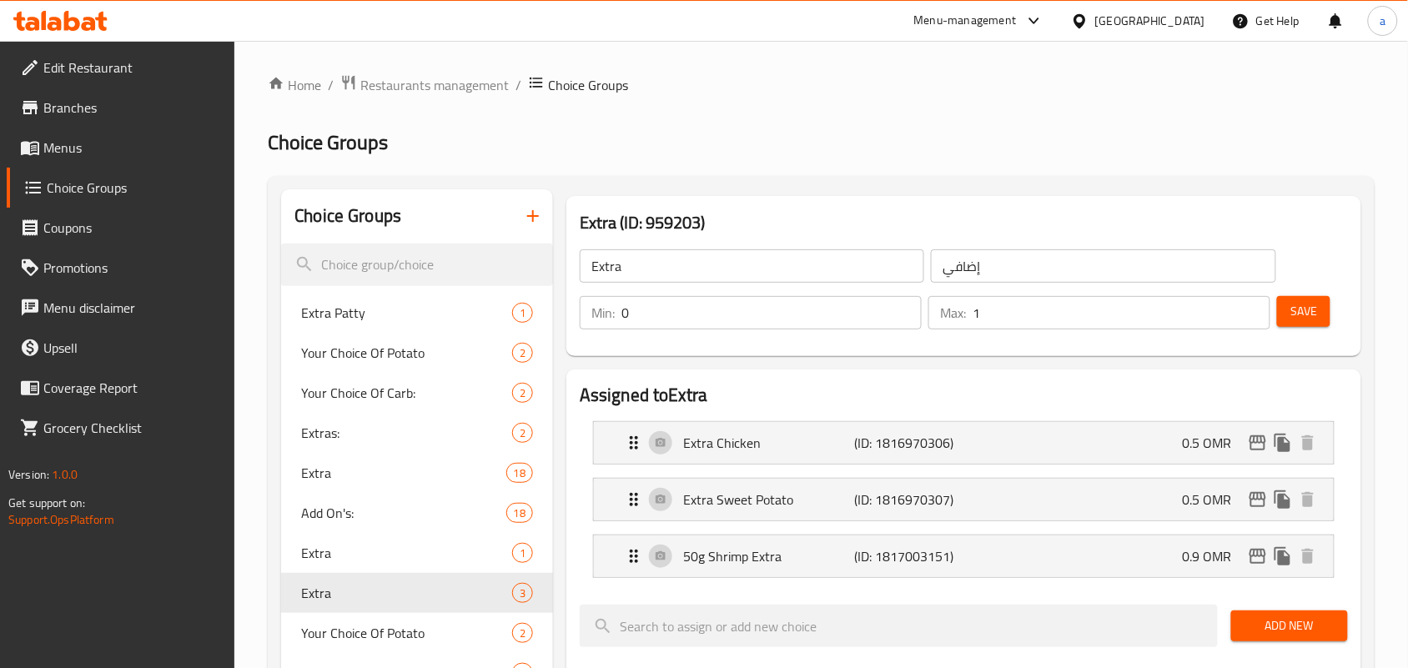
click at [123, 164] on link "Menus" at bounding box center [121, 148] width 229 height 40
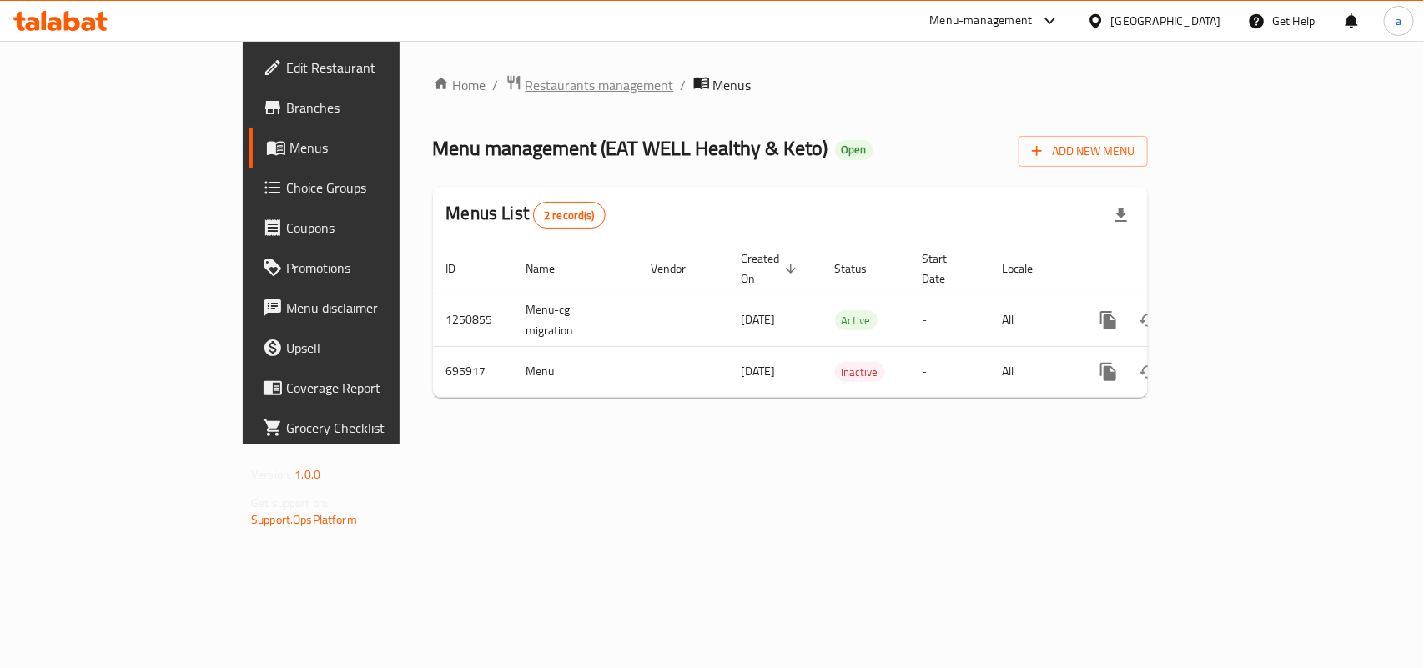
click at [526, 83] on span "Restaurants management" at bounding box center [600, 85] width 148 height 20
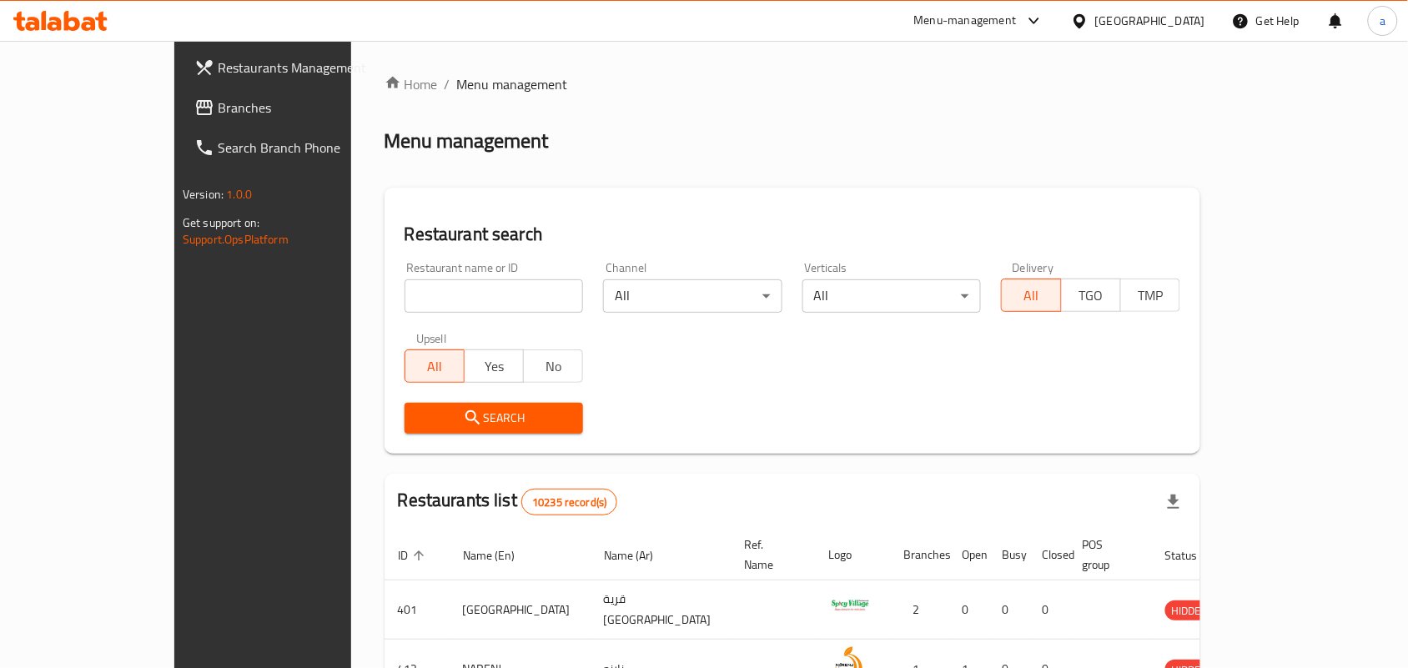
click at [405, 290] on input "search" at bounding box center [494, 295] width 179 height 33
paste input "643876"
type input "643876"
click button "Search" at bounding box center [494, 418] width 179 height 31
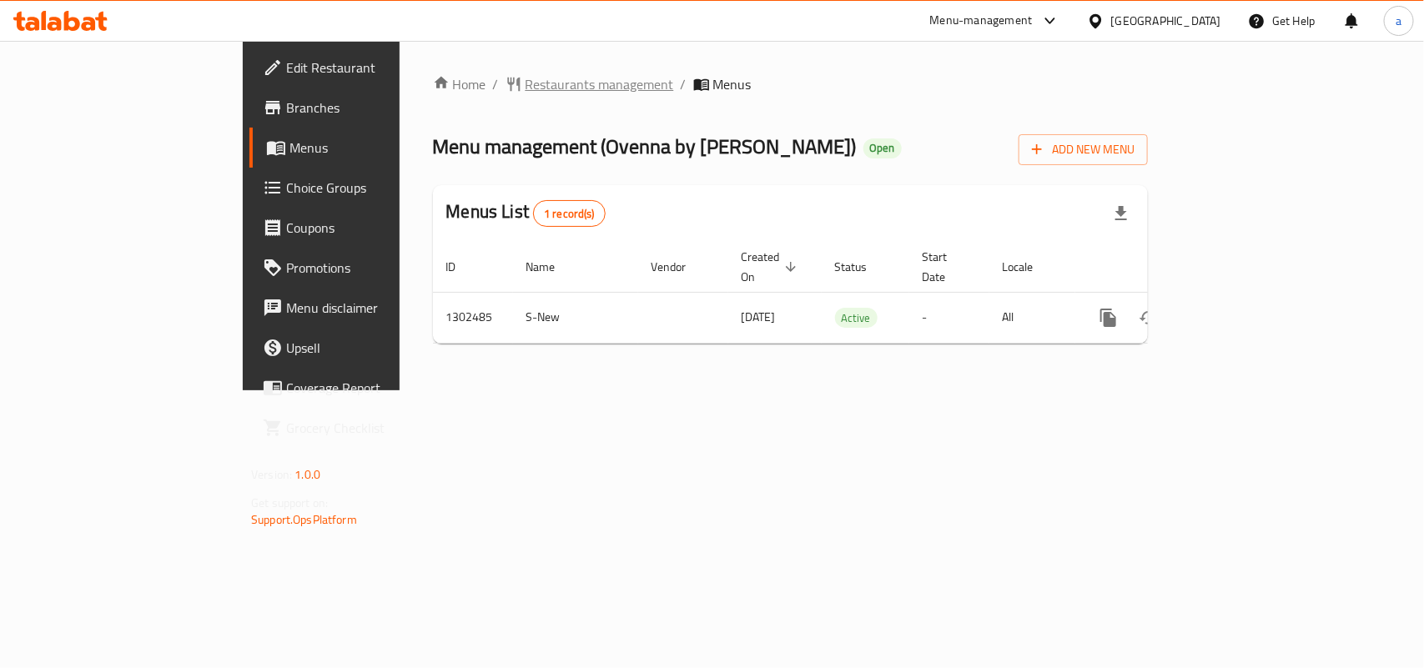
click at [526, 82] on span "Restaurants management" at bounding box center [600, 84] width 148 height 20
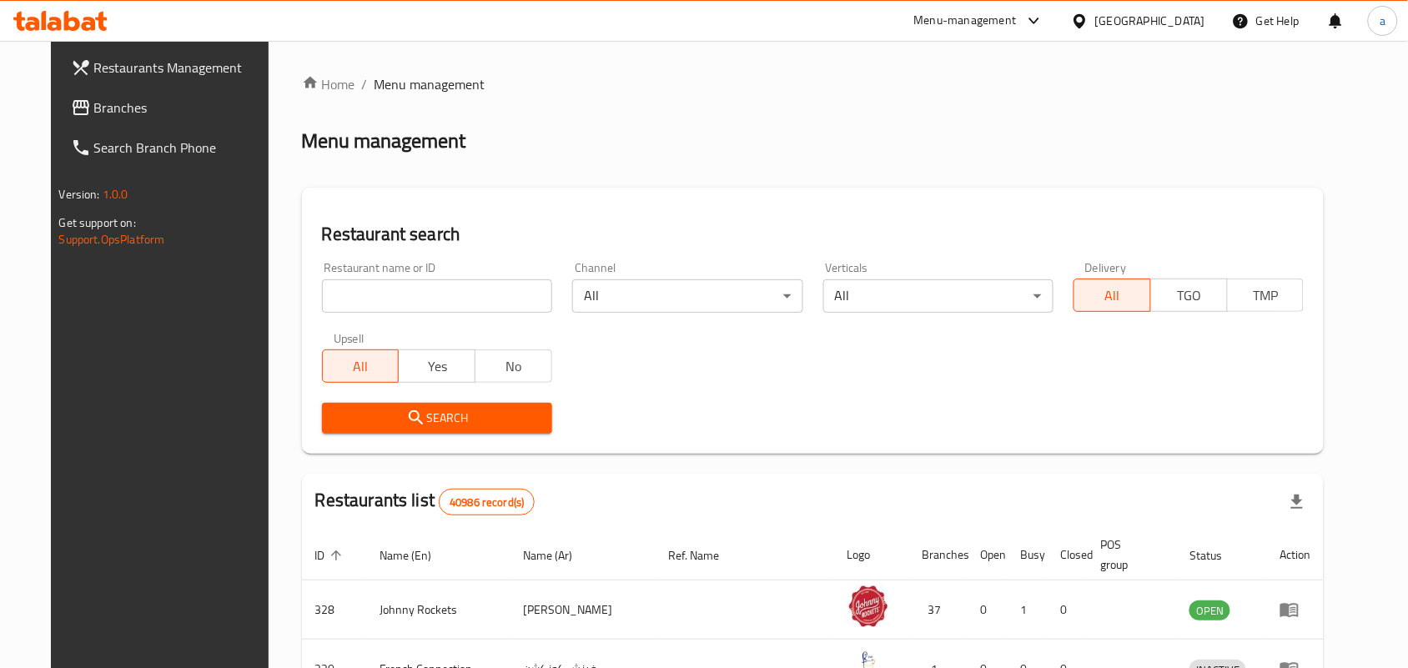
click at [390, 289] on div at bounding box center [704, 334] width 1408 height 668
click at [390, 289] on input "search" at bounding box center [437, 295] width 230 height 33
paste input "702440"
type input "702440"
click button "Search" at bounding box center [437, 418] width 230 height 31
